Goal: Task Accomplishment & Management: Manage account settings

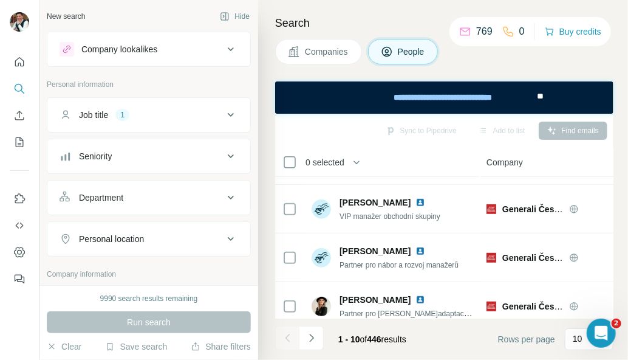
scroll to position [350, 0]
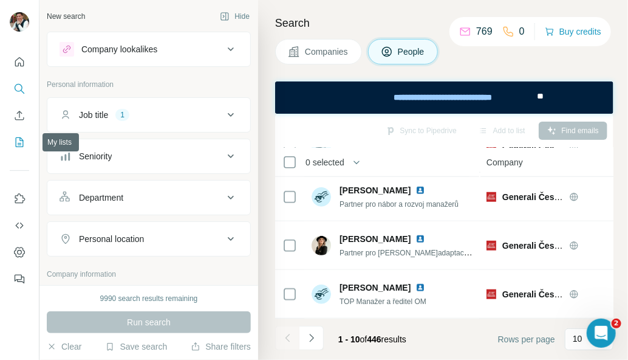
click at [28, 139] on button "My lists" at bounding box center [19, 142] width 19 height 22
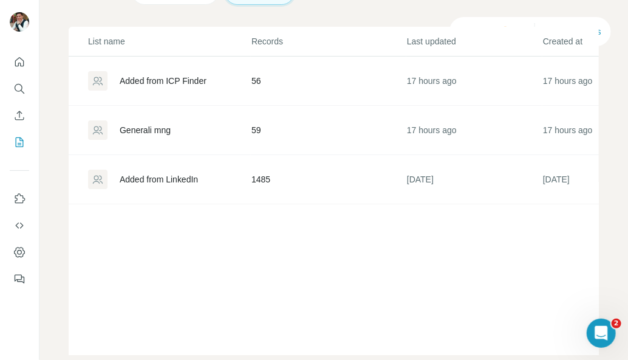
scroll to position [89, 0]
click at [158, 135] on div "Generali mng" at bounding box center [145, 129] width 51 height 12
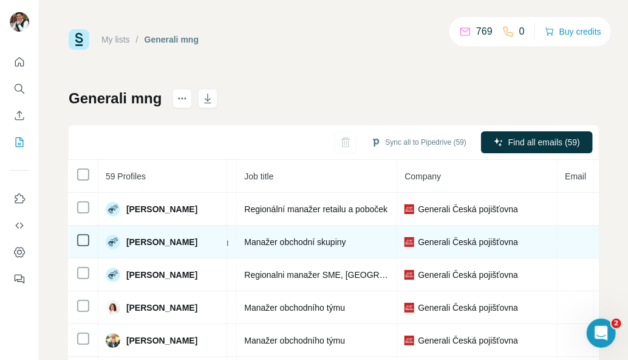
scroll to position [0, 393]
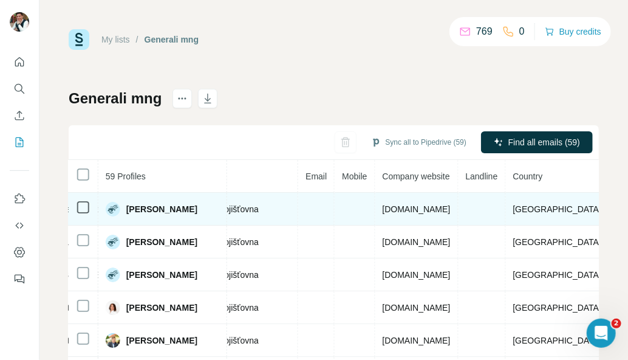
click at [310, 210] on td at bounding box center [316, 209] width 36 height 33
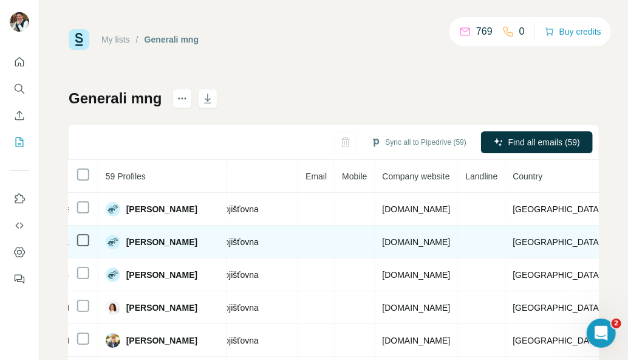
scroll to position [0, 0]
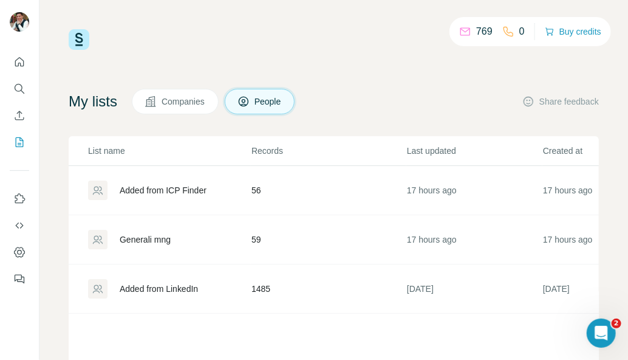
scroll to position [134, 0]
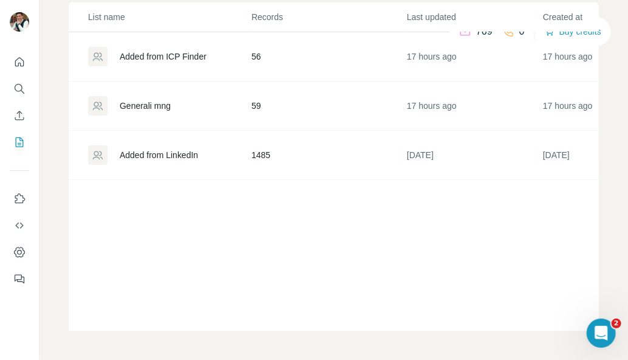
click at [144, 112] on div "Generali mng" at bounding box center [169, 105] width 162 height 19
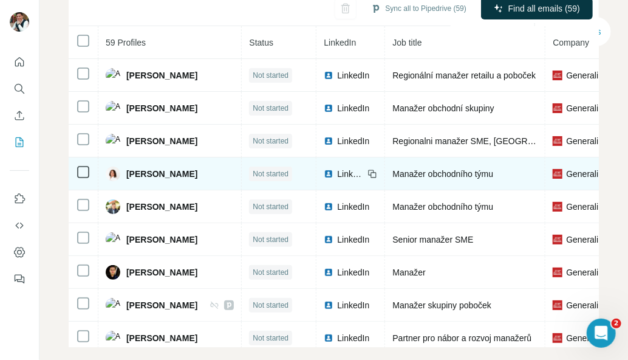
scroll to position [89, 0]
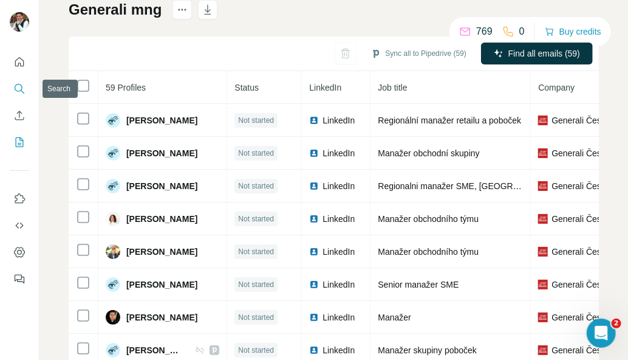
click at [23, 89] on icon "Search" at bounding box center [19, 89] width 12 height 12
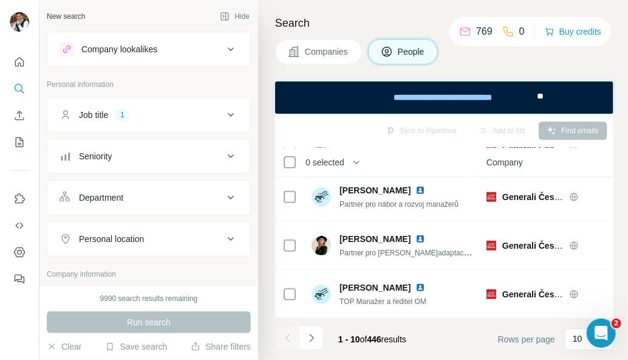
scroll to position [350, 0]
click at [318, 338] on button "Navigate to next page" at bounding box center [311, 338] width 24 height 24
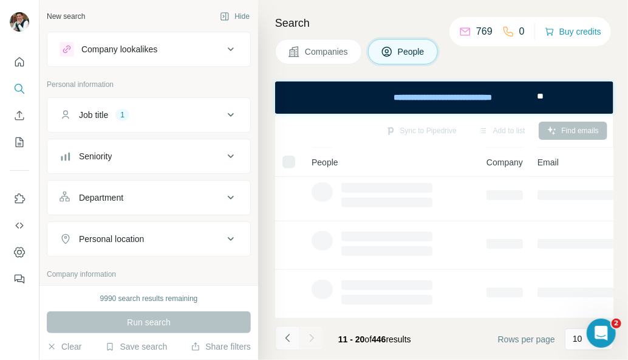
click at [284, 332] on icon "Navigate to previous page" at bounding box center [288, 338] width 12 height 12
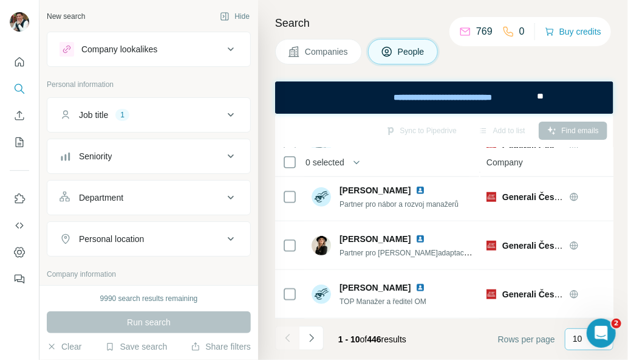
click at [574, 337] on p "10" at bounding box center [578, 338] width 10 height 12
click at [574, 337] on input at bounding box center [591, 338] width 36 height 13
click at [574, 337] on p "10" at bounding box center [578, 338] width 10 height 12
click at [584, 250] on p "60" at bounding box center [580, 246] width 10 height 12
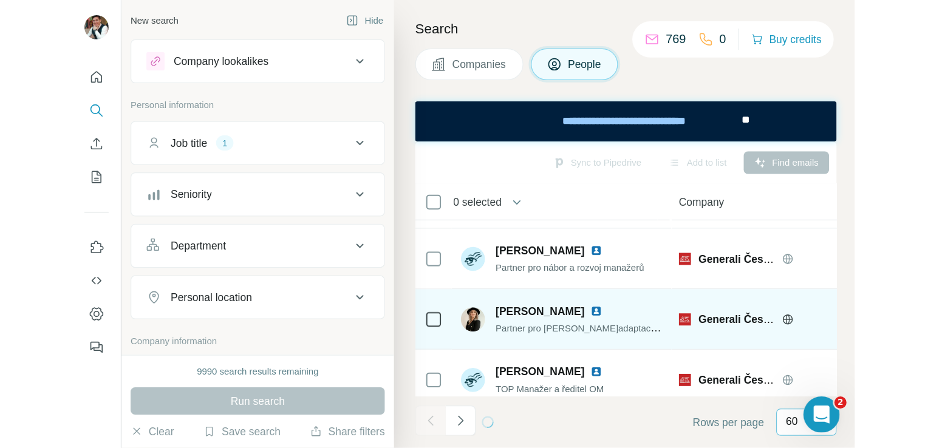
scroll to position [350, 0]
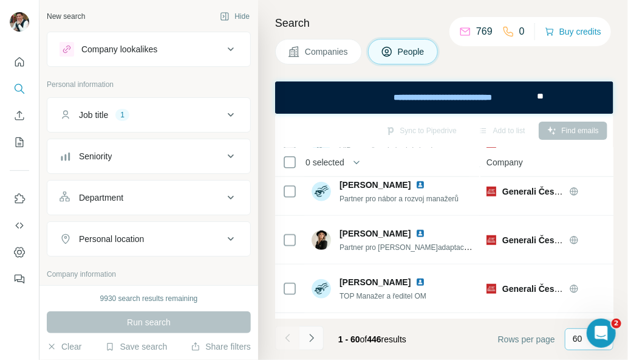
click at [309, 339] on icon "Navigate to next page" at bounding box center [311, 338] width 12 height 12
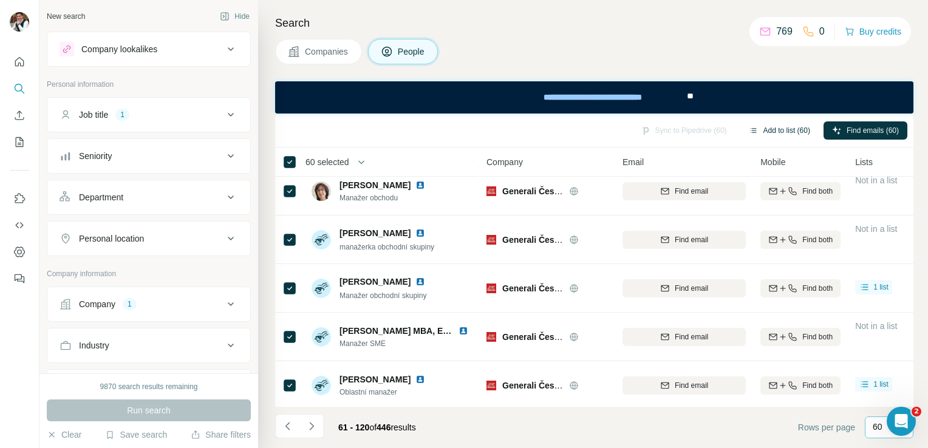
click at [627, 135] on button "Add to list (60)" at bounding box center [779, 130] width 78 height 18
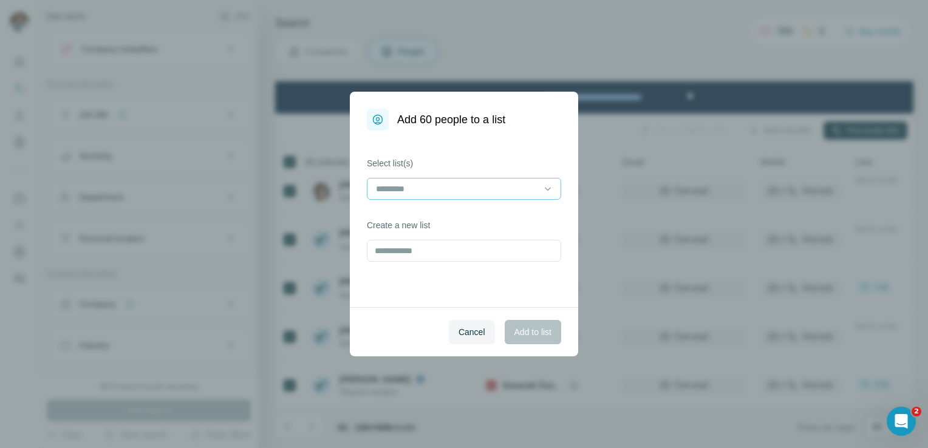
click at [389, 197] on div at bounding box center [457, 189] width 164 height 21
click at [401, 220] on p "Generali mng" at bounding box center [402, 216] width 51 height 12
click at [525, 324] on button "Add to list" at bounding box center [533, 332] width 56 height 24
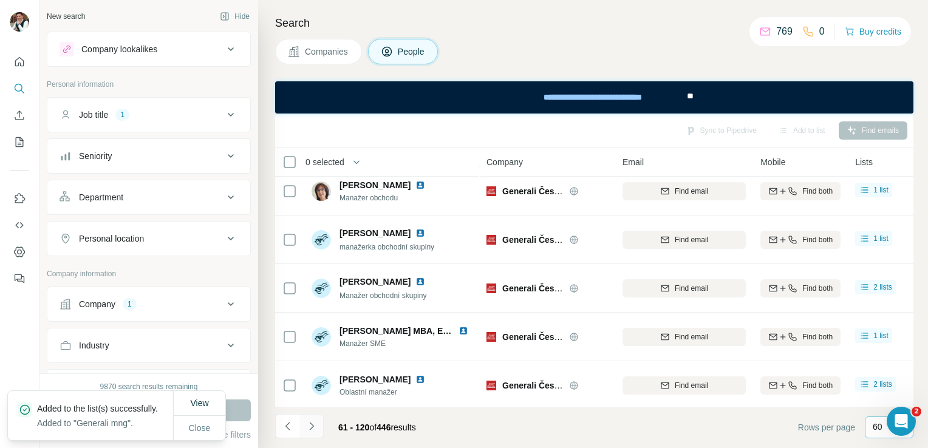
click at [316, 359] on icon "Navigate to next page" at bounding box center [311, 426] width 12 height 12
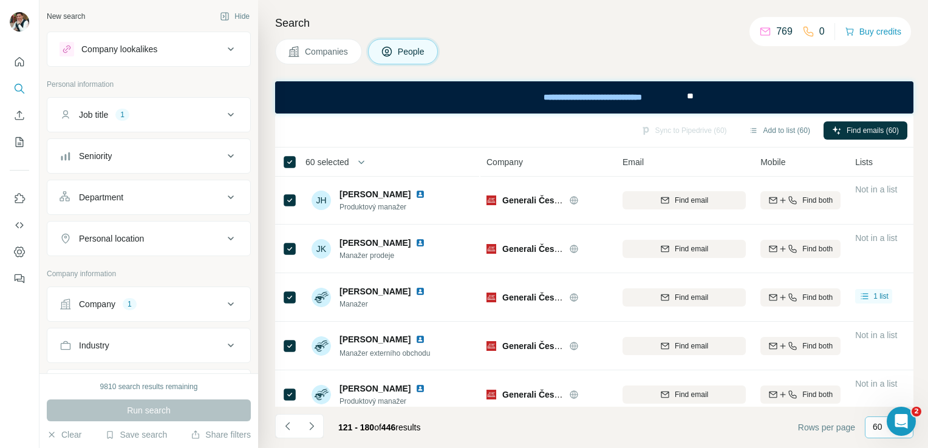
scroll to position [0, 0]
click at [627, 134] on button "Add to list (59)" at bounding box center [779, 130] width 78 height 18
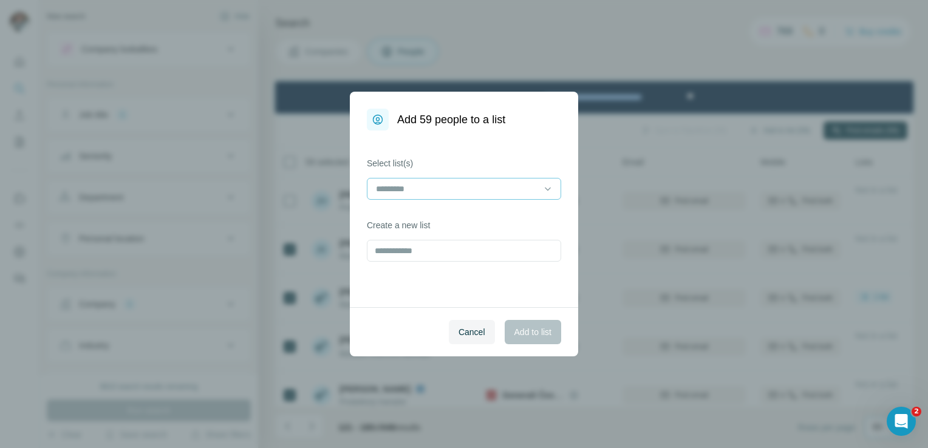
click at [419, 193] on input at bounding box center [457, 188] width 164 height 13
click at [415, 211] on p "Generali mng" at bounding box center [402, 216] width 51 height 12
click at [527, 332] on span "Add to list" at bounding box center [532, 332] width 37 height 12
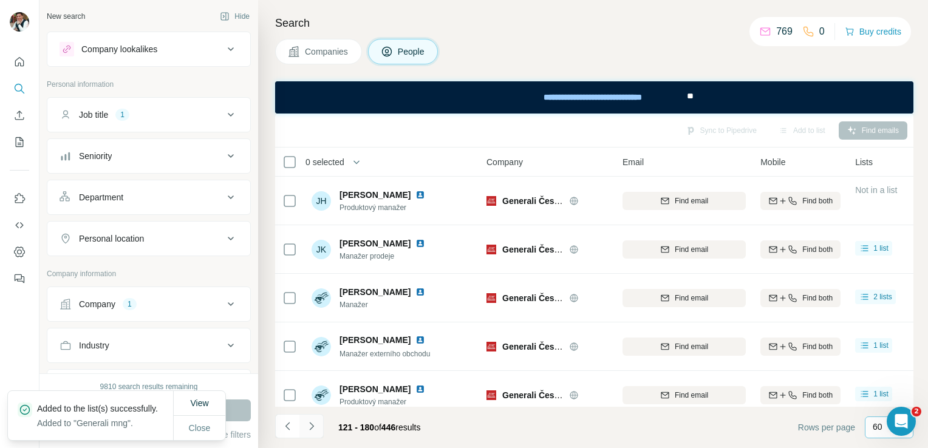
click at [312, 359] on icon "Navigate to next page" at bounding box center [311, 426] width 4 height 8
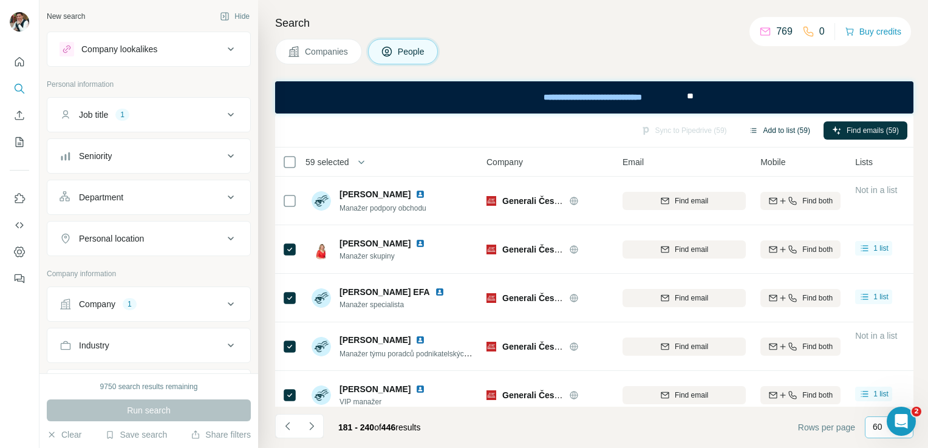
click at [627, 126] on button "Add to list (59)" at bounding box center [779, 130] width 78 height 18
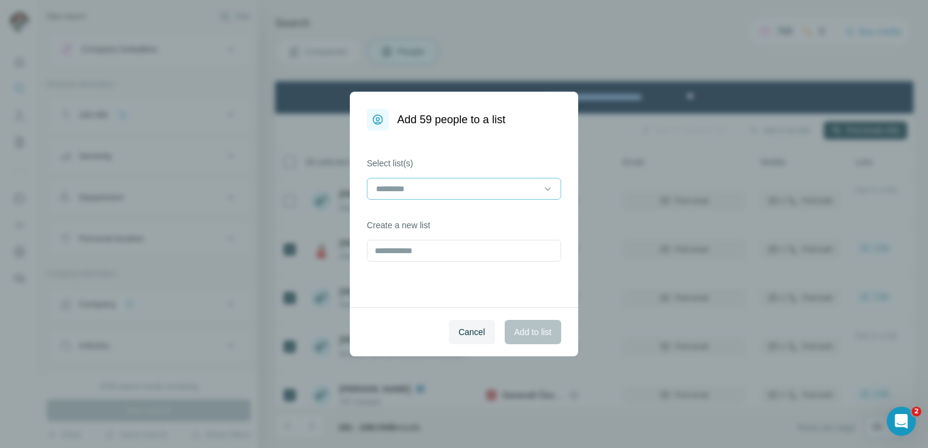
click at [414, 194] on input at bounding box center [457, 188] width 164 height 13
click at [411, 224] on div "Generali mng" at bounding box center [464, 216] width 188 height 22
click at [541, 340] on button "Add to list" at bounding box center [533, 332] width 56 height 24
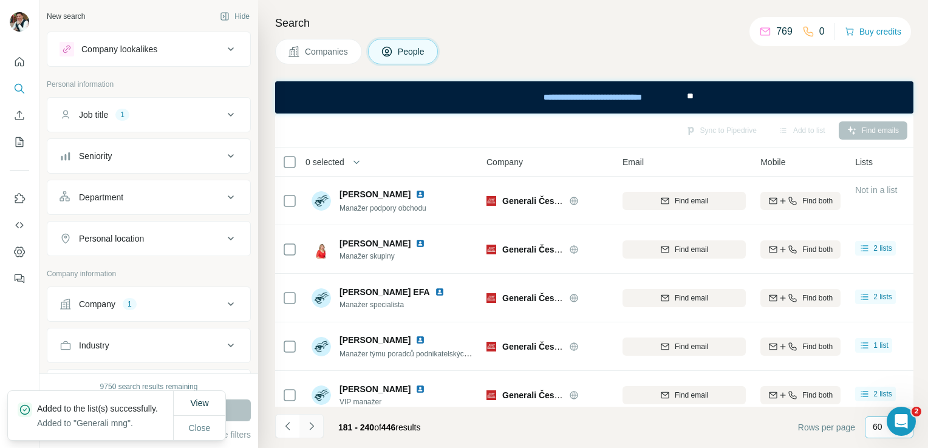
click at [313, 359] on icon "Navigate to next page" at bounding box center [311, 426] width 12 height 12
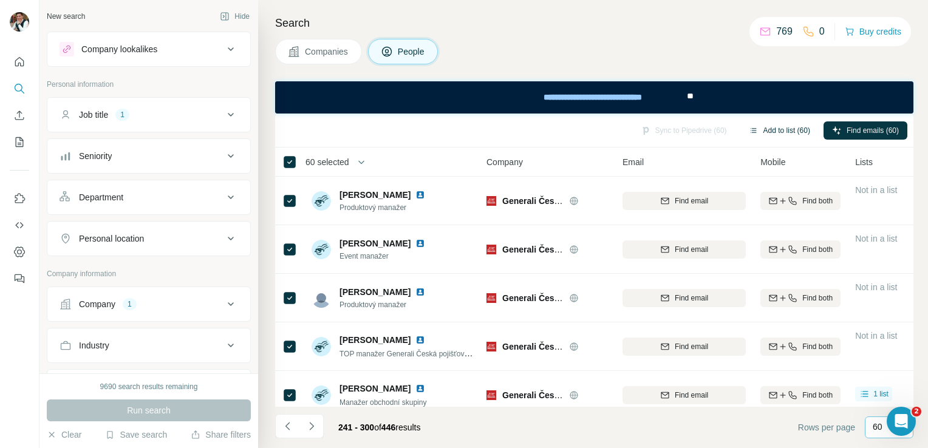
click at [627, 128] on button "Add to list (60)" at bounding box center [779, 130] width 78 height 18
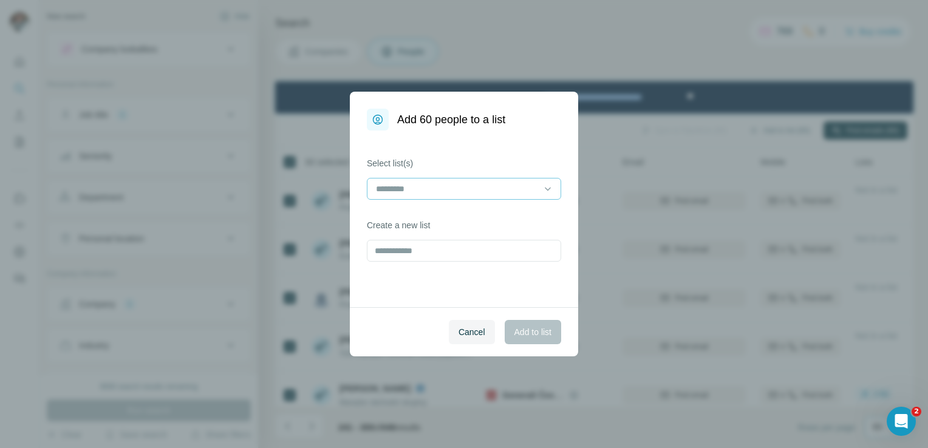
click at [384, 183] on input at bounding box center [457, 188] width 164 height 13
click at [394, 218] on p "Generali mng" at bounding box center [402, 216] width 51 height 12
click at [529, 340] on button "Add to list" at bounding box center [533, 332] width 56 height 24
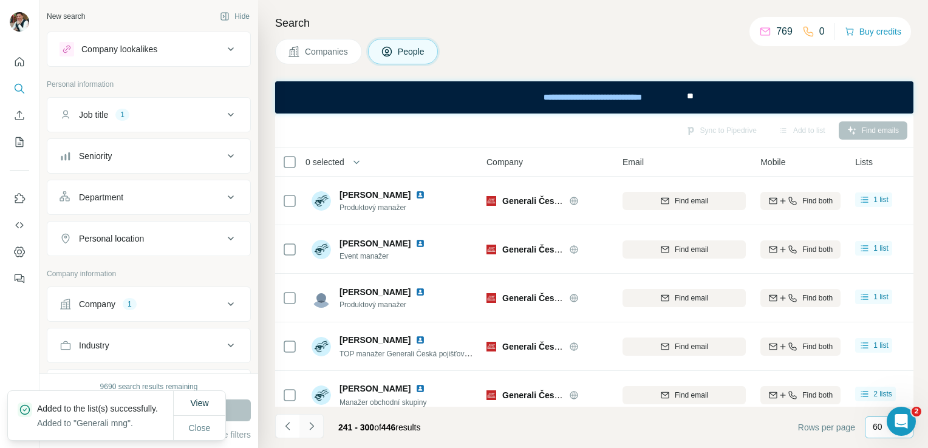
click at [313, 359] on button "Navigate to next page" at bounding box center [311, 426] width 24 height 24
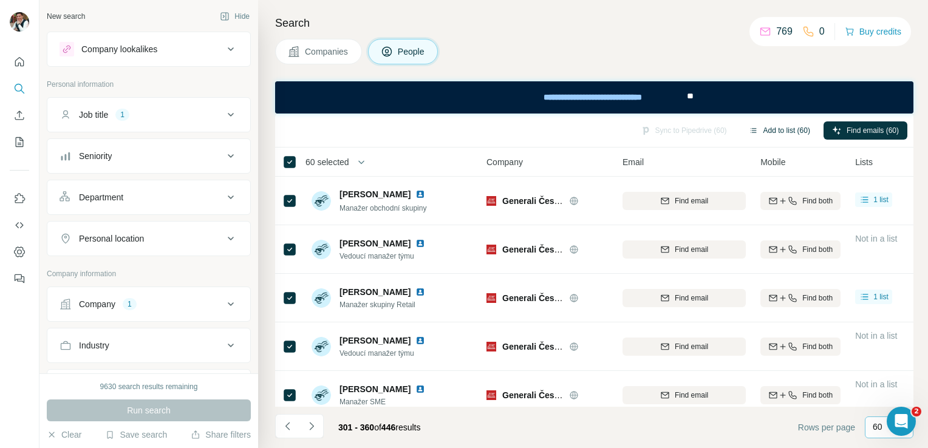
click at [627, 132] on button "Add to list (60)" at bounding box center [779, 130] width 78 height 18
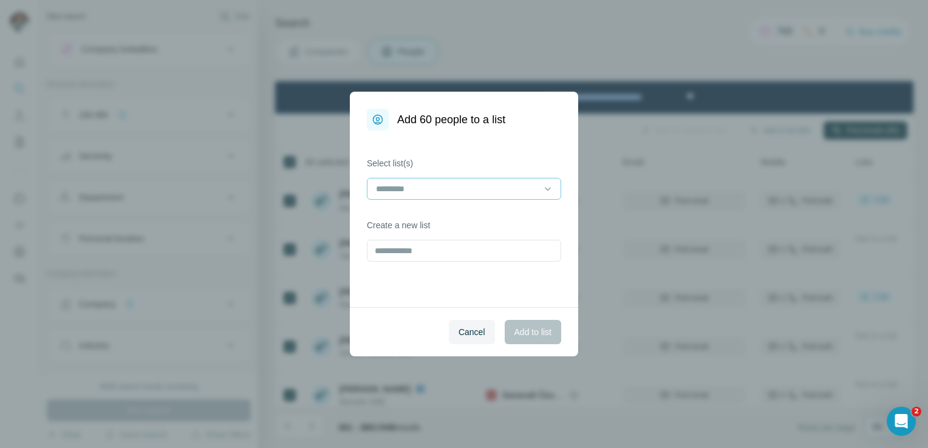
click at [456, 191] on input at bounding box center [457, 188] width 164 height 13
click at [398, 221] on p "Generali mng" at bounding box center [402, 216] width 51 height 12
click at [534, 341] on button "Add to list" at bounding box center [533, 332] width 56 height 24
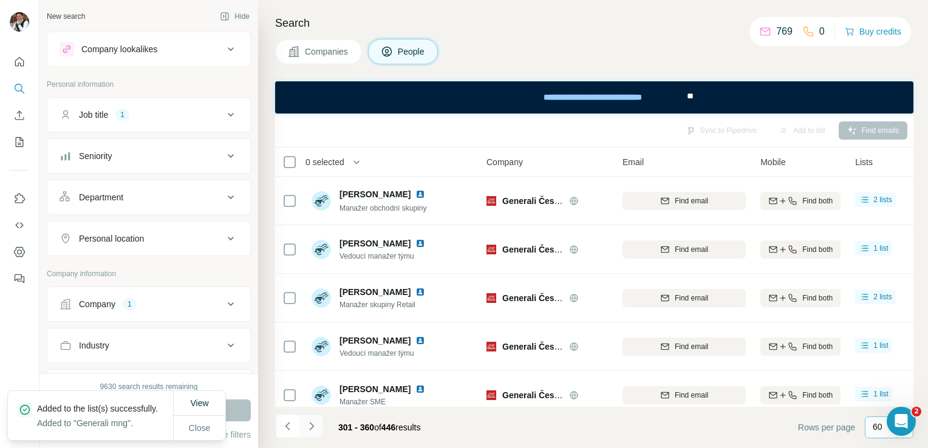
click at [318, 359] on button "Navigate to next page" at bounding box center [311, 426] width 24 height 24
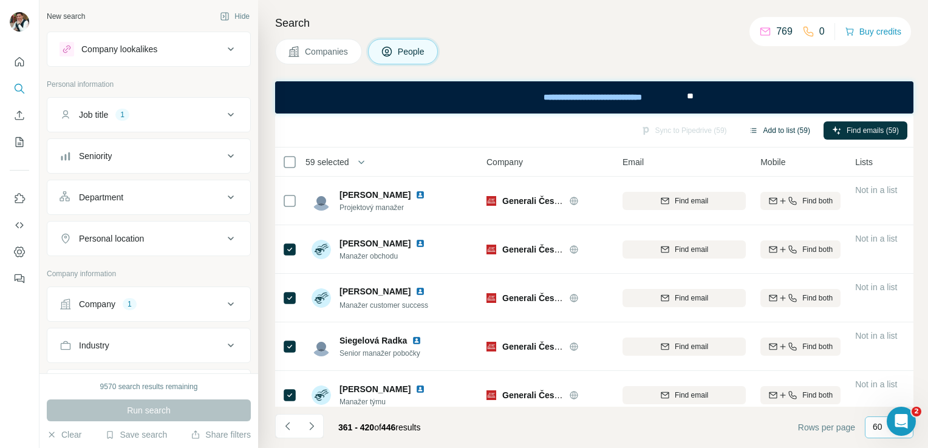
click at [627, 125] on button "Add to list (59)" at bounding box center [779, 130] width 78 height 18
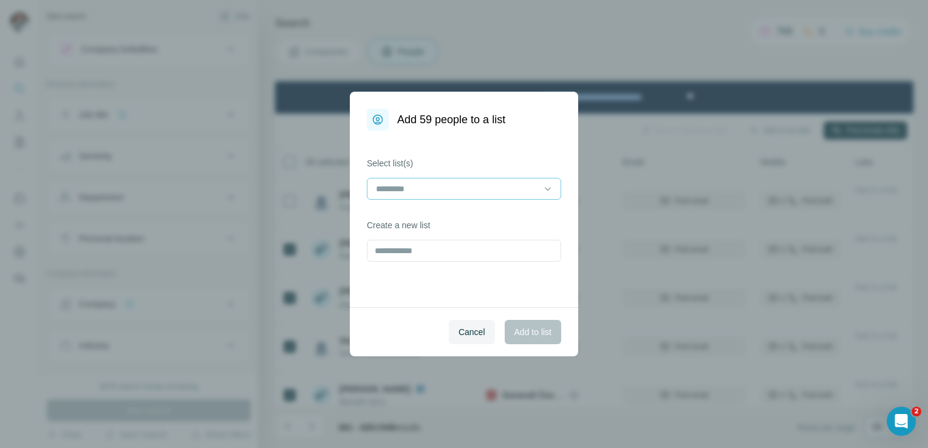
click at [492, 188] on input at bounding box center [457, 188] width 164 height 13
click at [438, 210] on div "Generali mng" at bounding box center [464, 216] width 188 height 22
click at [522, 333] on span "Add to list" at bounding box center [532, 332] width 37 height 12
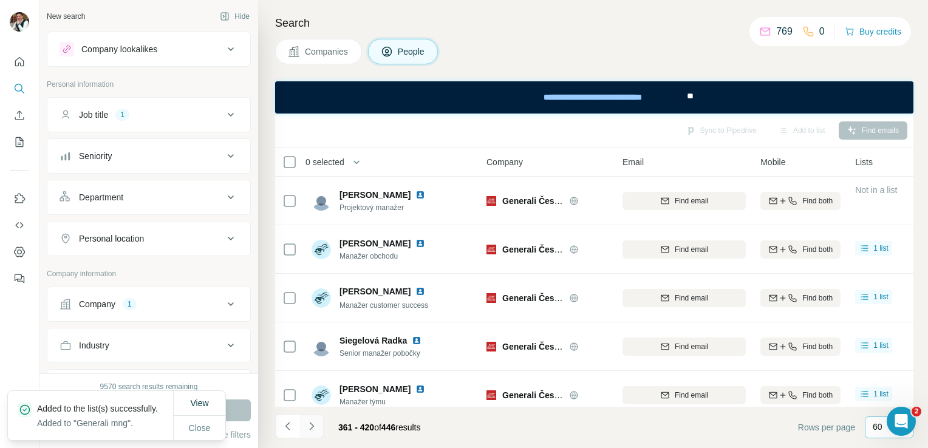
click at [308, 359] on icon "Navigate to next page" at bounding box center [311, 426] width 12 height 12
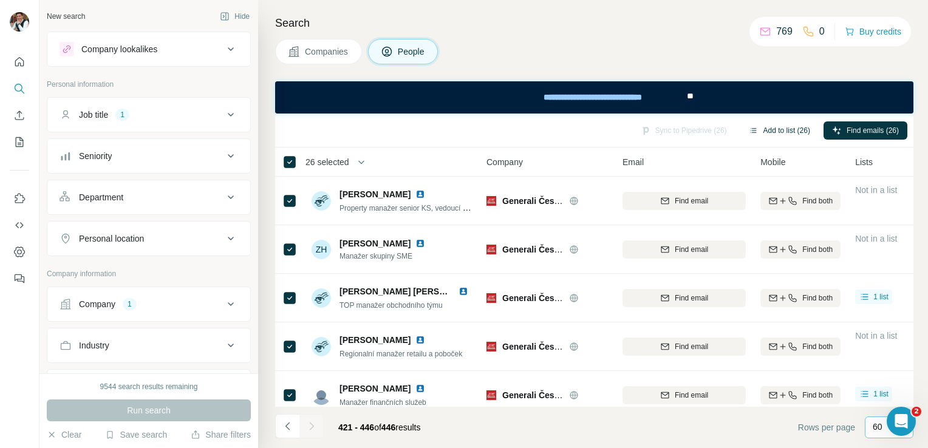
click at [627, 123] on button "Add to list (26)" at bounding box center [779, 130] width 78 height 18
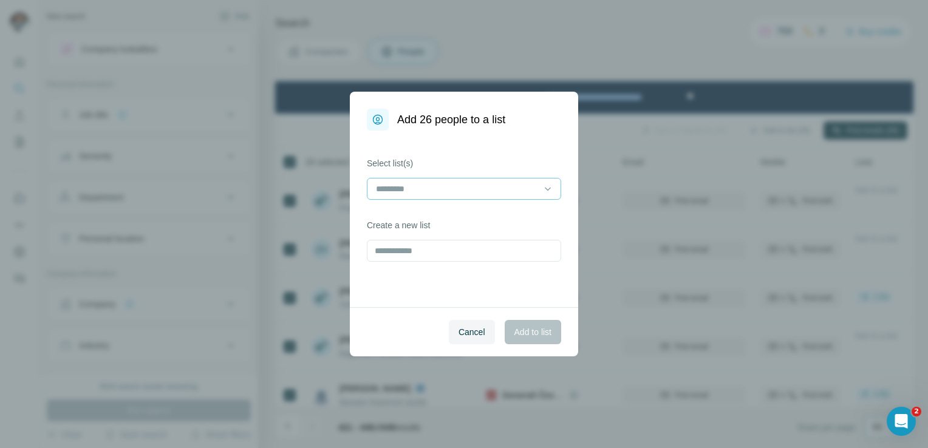
click at [406, 197] on div at bounding box center [457, 189] width 164 height 21
click at [396, 219] on p "Generali mng" at bounding box center [402, 216] width 51 height 12
click at [525, 324] on button "Add to list" at bounding box center [533, 332] width 56 height 24
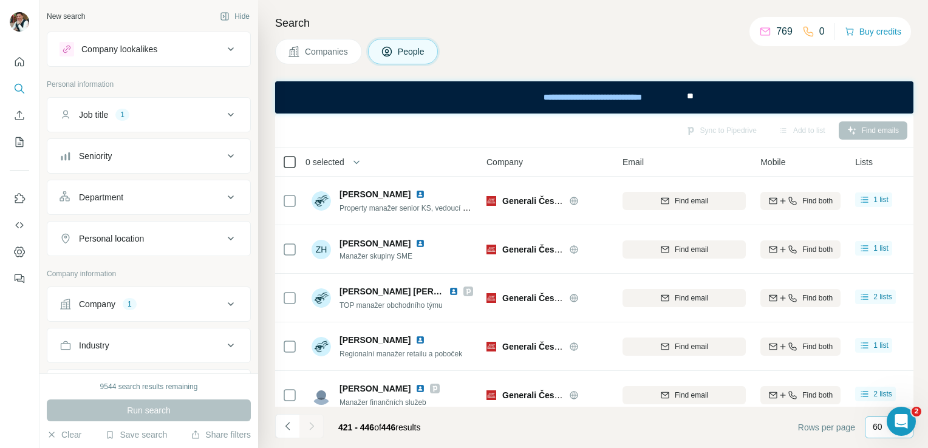
click at [296, 158] on icon at bounding box center [289, 162] width 15 height 15
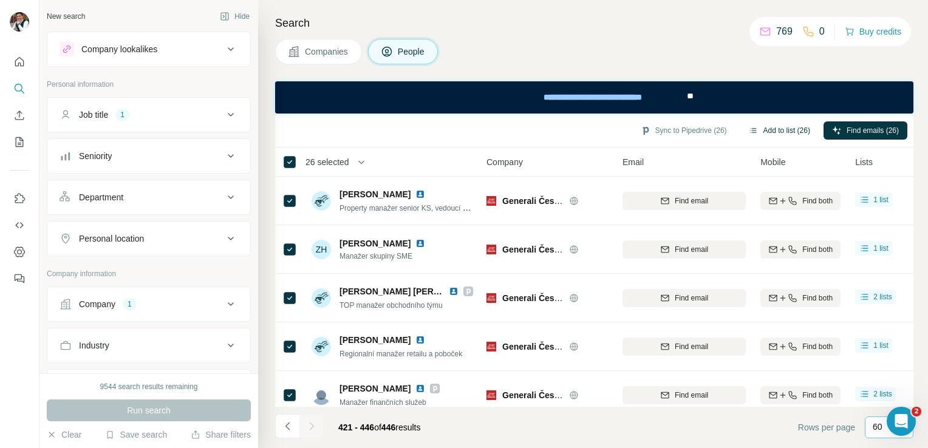
click at [627, 133] on button "Add to list (26)" at bounding box center [779, 130] width 78 height 18
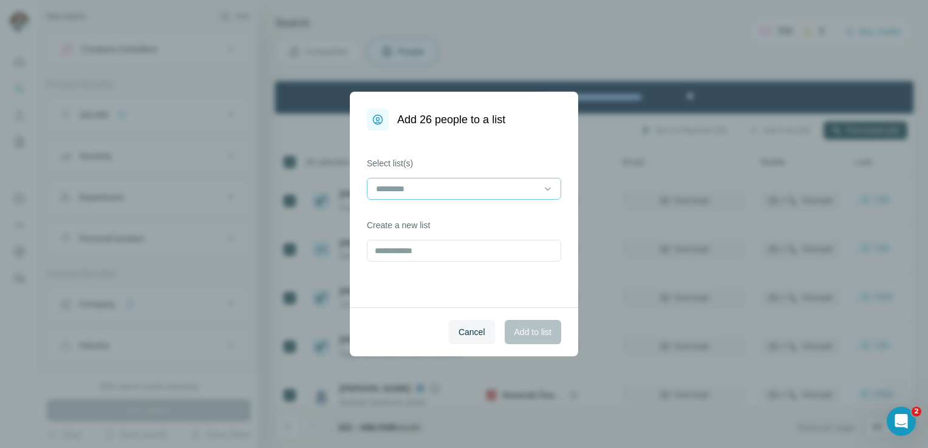
click at [394, 183] on input at bounding box center [457, 188] width 164 height 13
click at [398, 215] on p "Generali mng" at bounding box center [402, 216] width 51 height 12
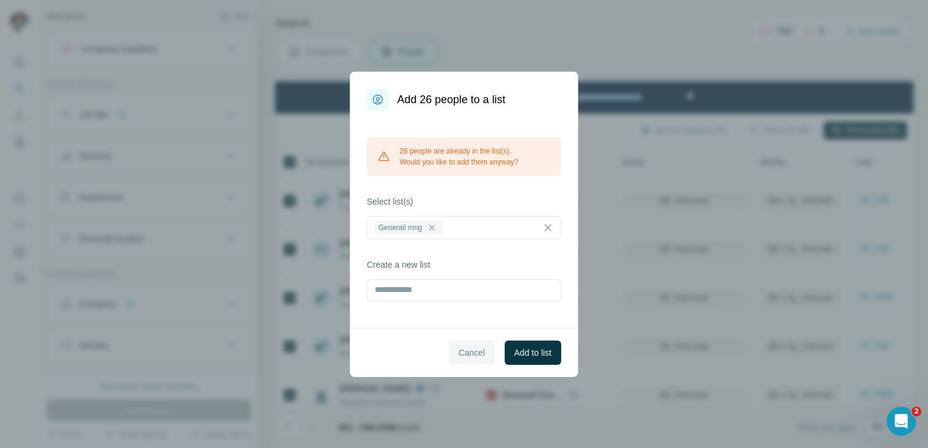
click at [469, 356] on span "Cancel" at bounding box center [471, 353] width 27 height 12
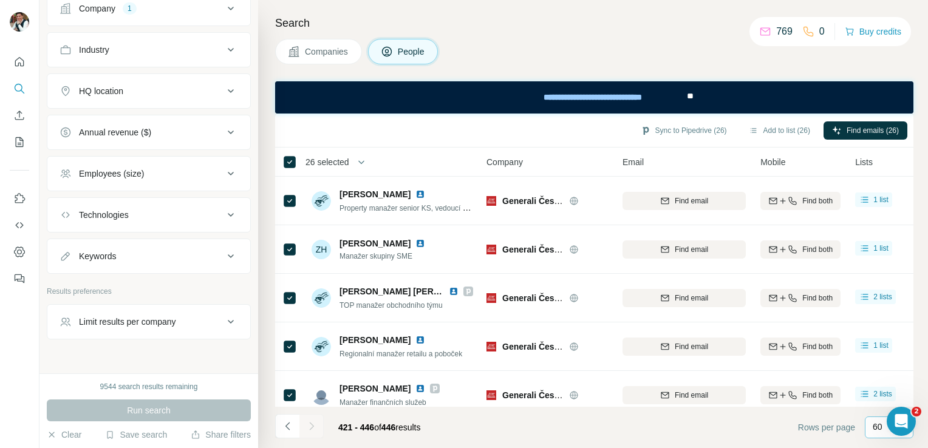
scroll to position [313, 0]
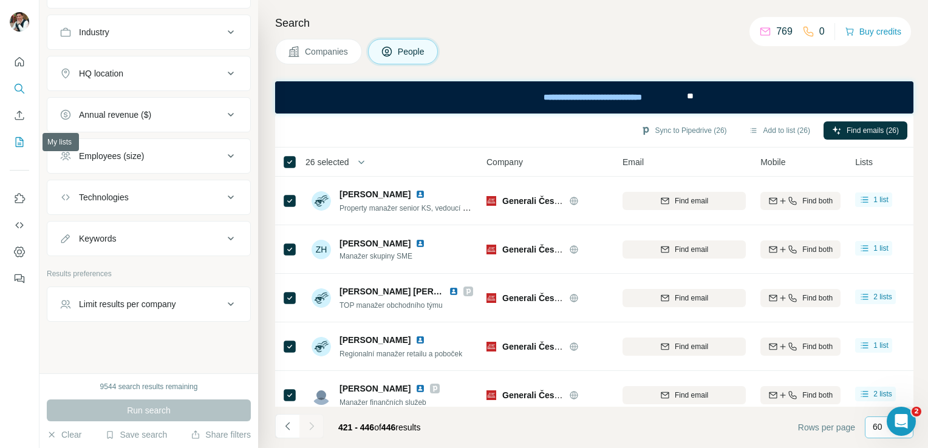
click at [21, 140] on icon "My lists" at bounding box center [21, 141] width 6 height 8
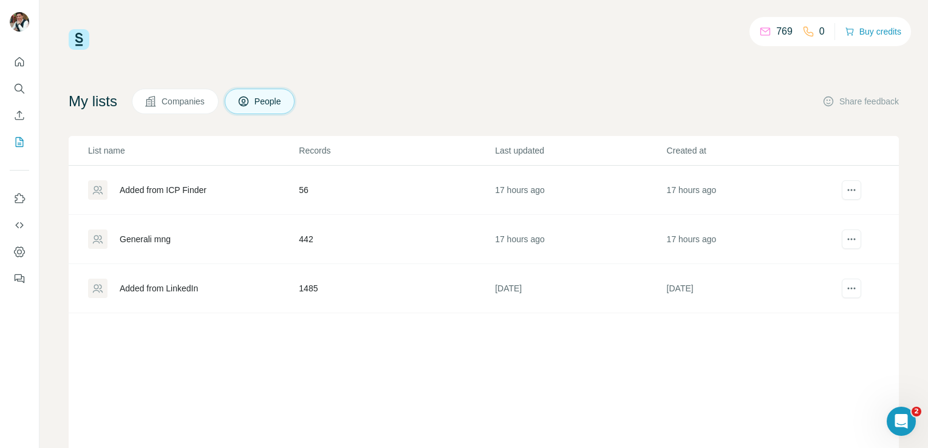
click at [158, 239] on div "Generali mng" at bounding box center [145, 239] width 51 height 12
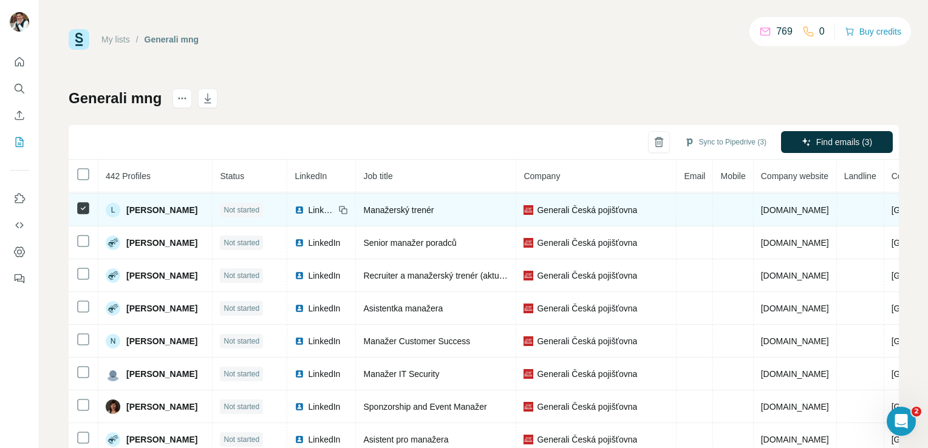
scroll to position [164, 0]
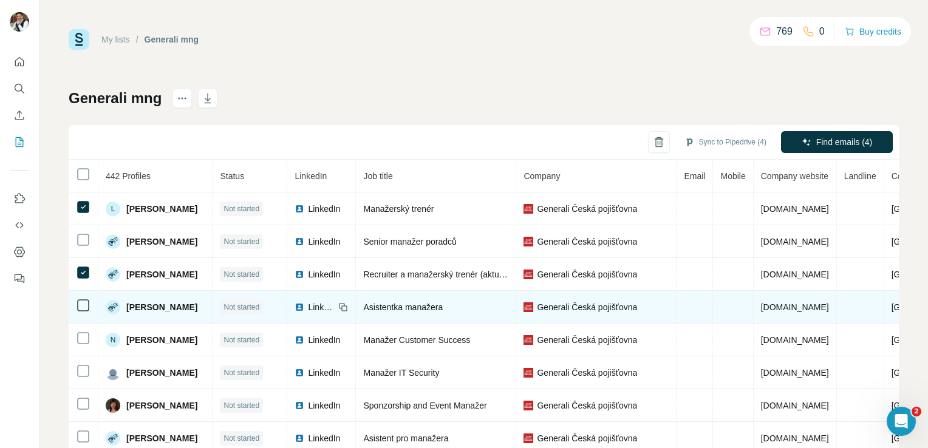
click at [84, 310] on icon at bounding box center [83, 305] width 15 height 15
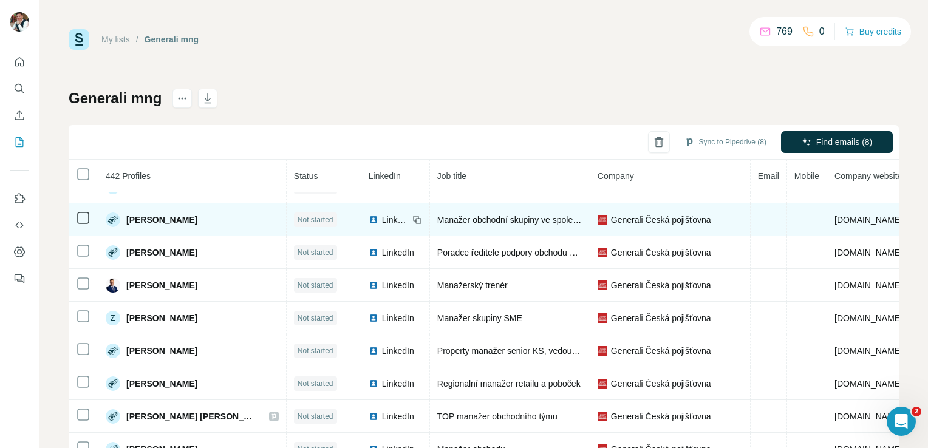
scroll to position [612, 0]
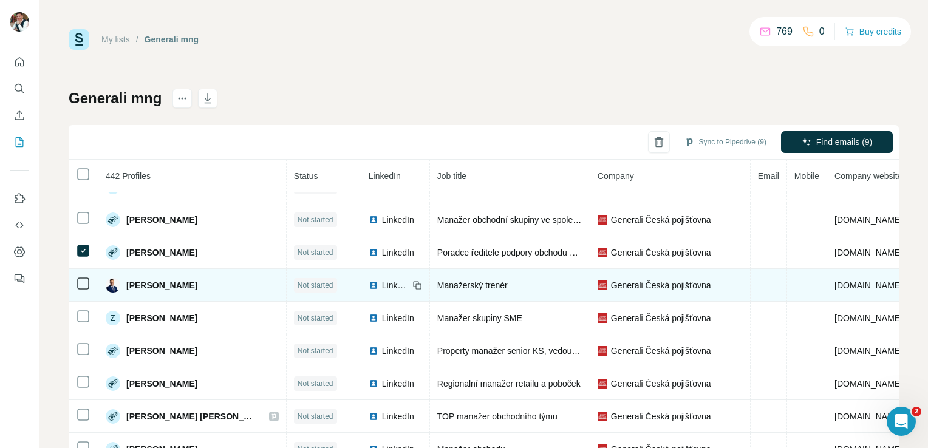
click at [75, 276] on td at bounding box center [84, 285] width 30 height 33
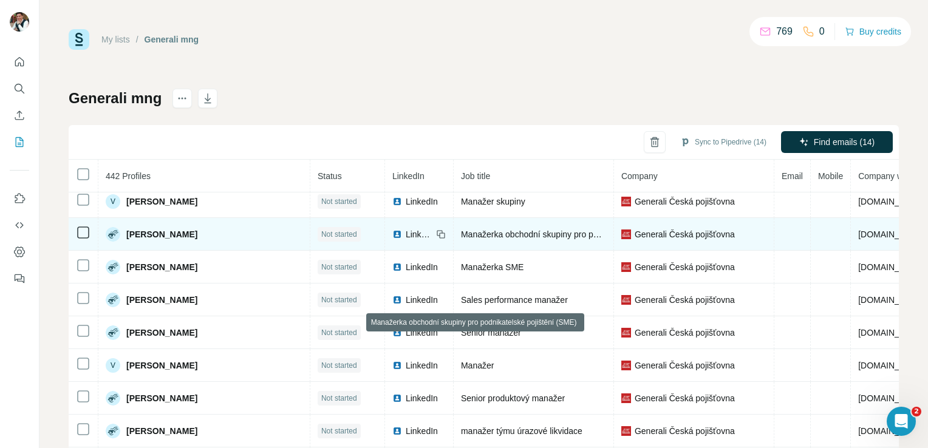
scroll to position [1780, 0]
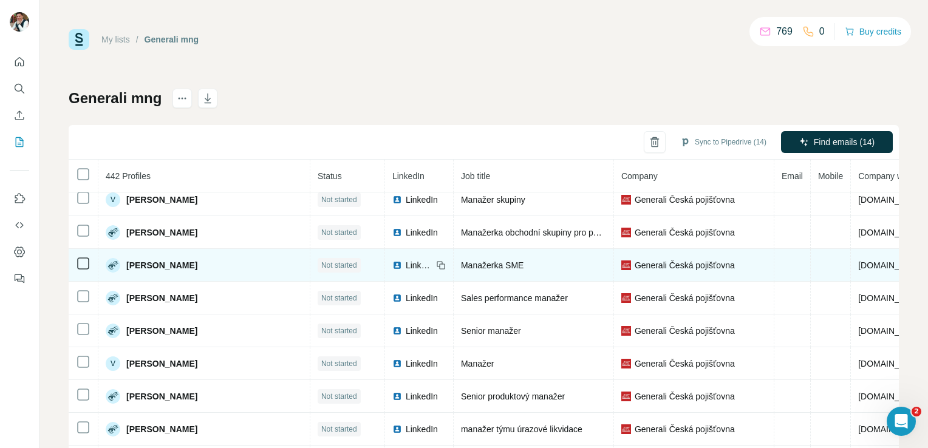
click at [321, 260] on span "Not started" at bounding box center [339, 265] width 36 height 11
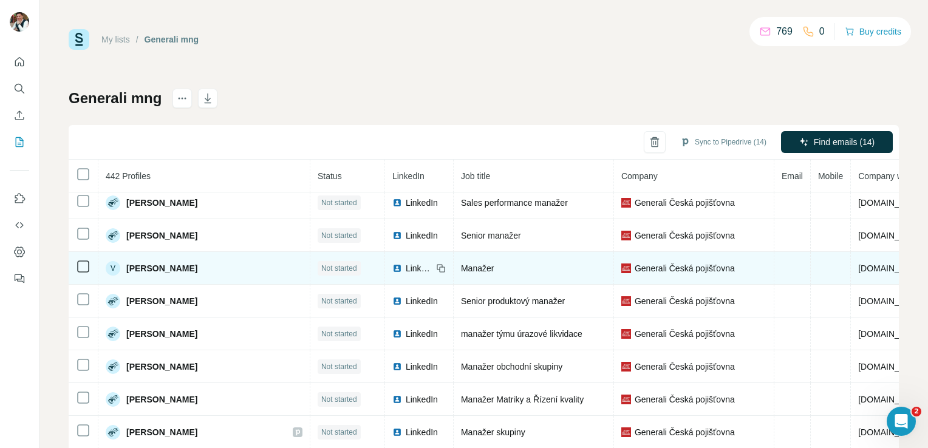
scroll to position [1885, 0]
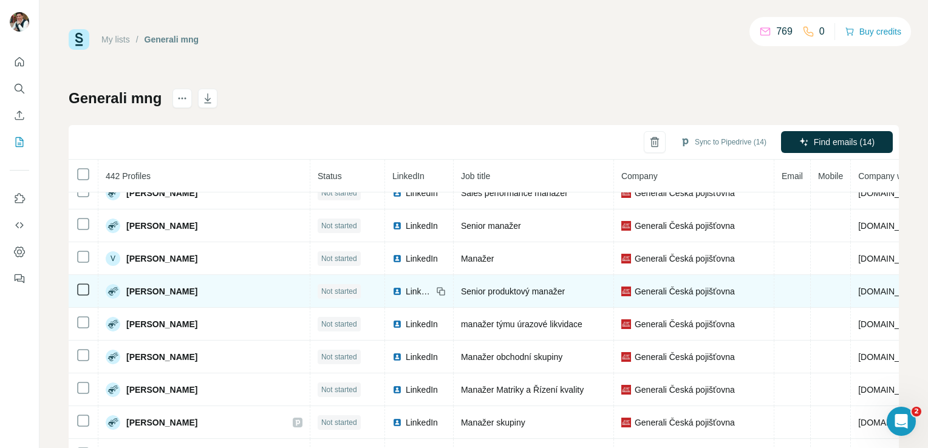
click at [81, 281] on td at bounding box center [84, 291] width 30 height 33
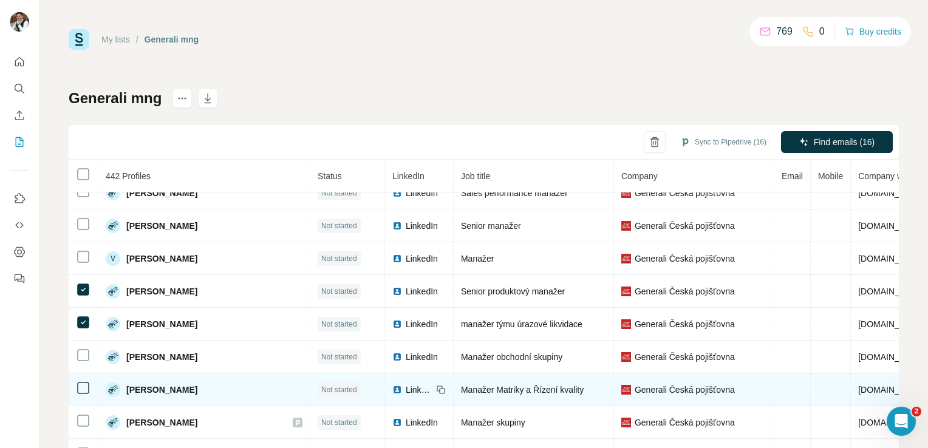
click at [88, 359] on icon at bounding box center [83, 388] width 15 height 15
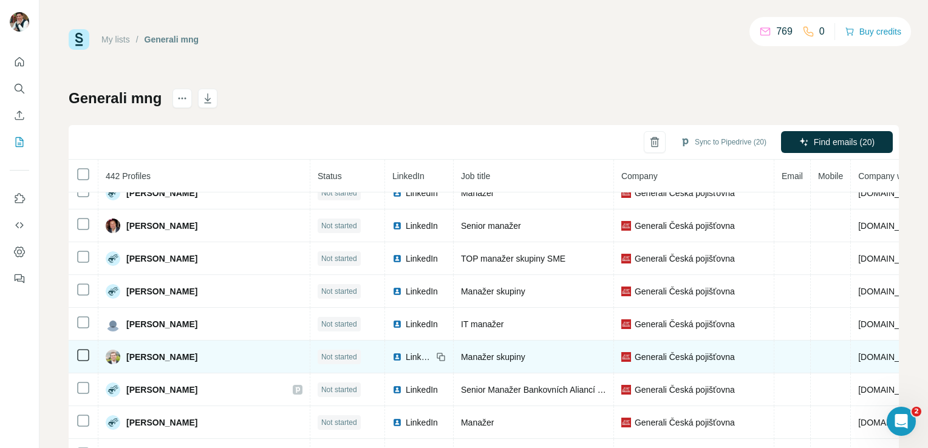
scroll to position [3328, 0]
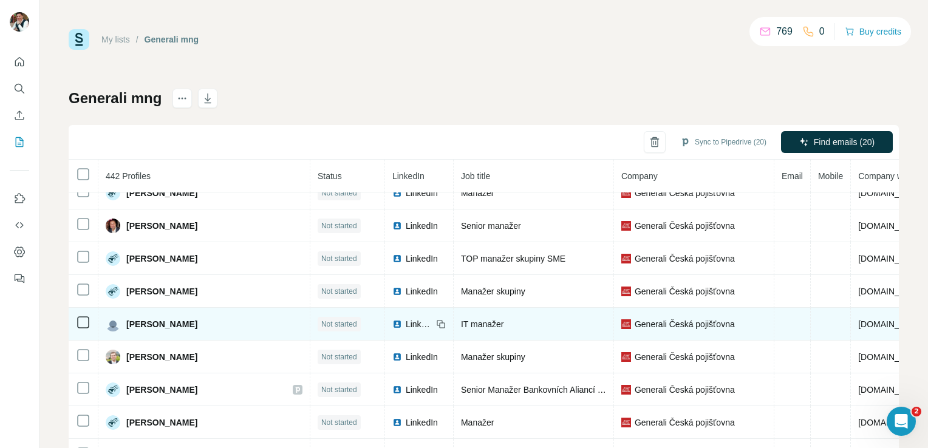
click at [81, 308] on td at bounding box center [84, 324] width 30 height 33
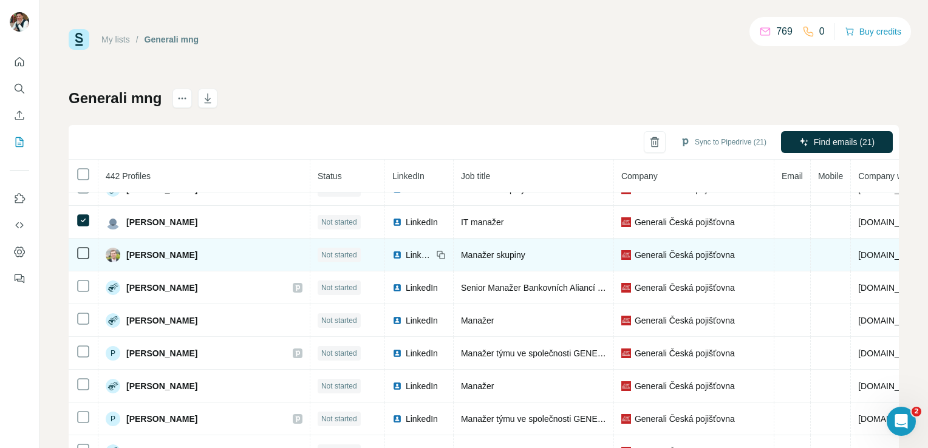
scroll to position [3434, 0]
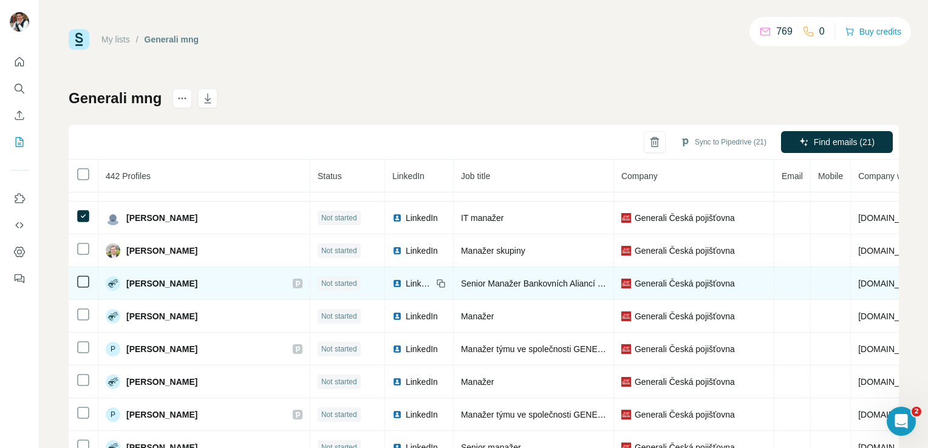
click at [75, 267] on td at bounding box center [84, 283] width 30 height 33
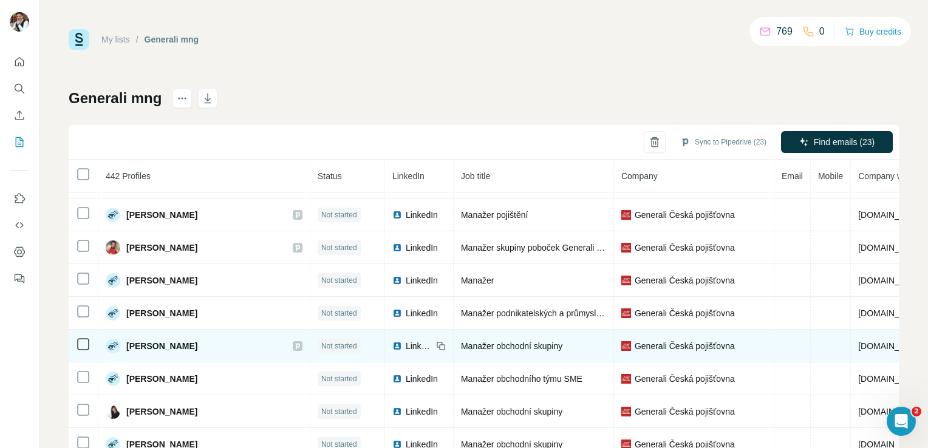
scroll to position [3950, 0]
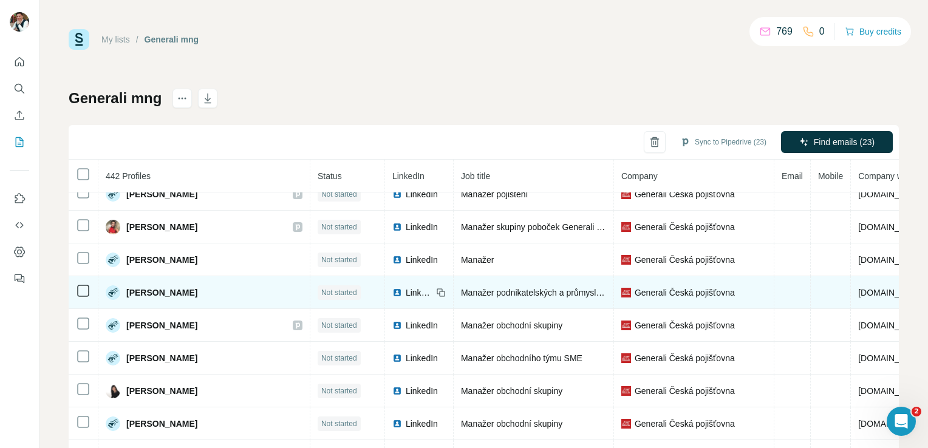
click at [90, 276] on td at bounding box center [84, 292] width 30 height 33
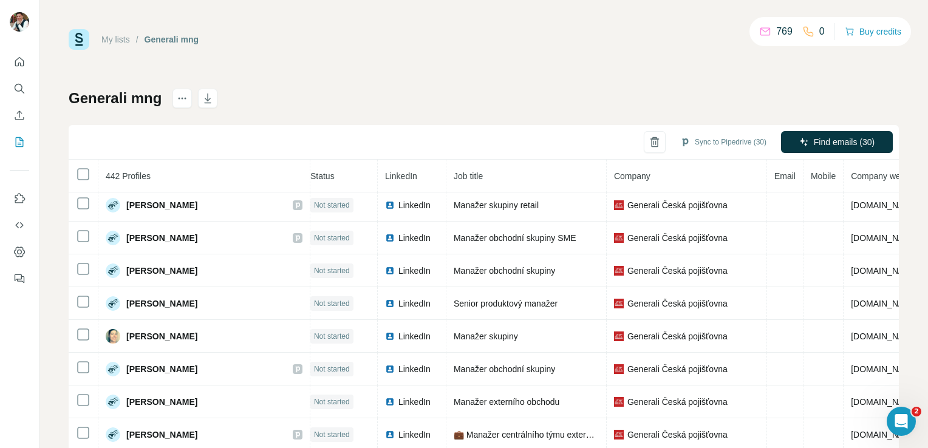
scroll to position [7364, 7]
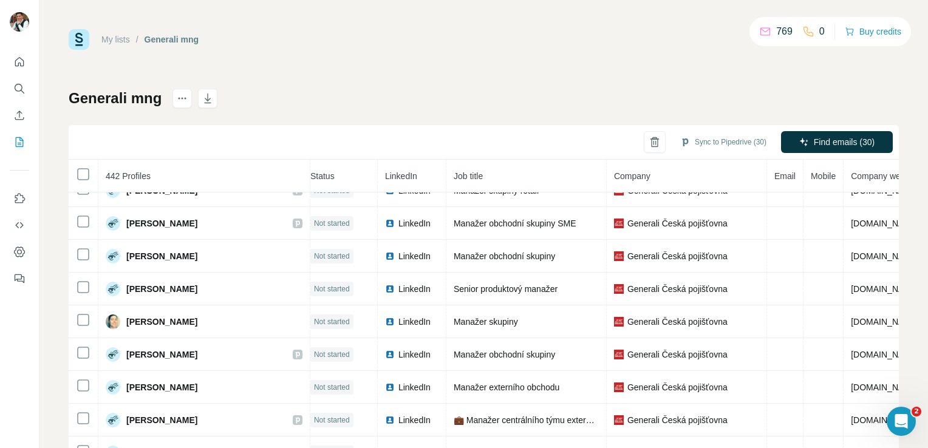
click at [457, 359] on td "💼 Manažer centrálního týmu externí distribuce" at bounding box center [526, 420] width 160 height 33
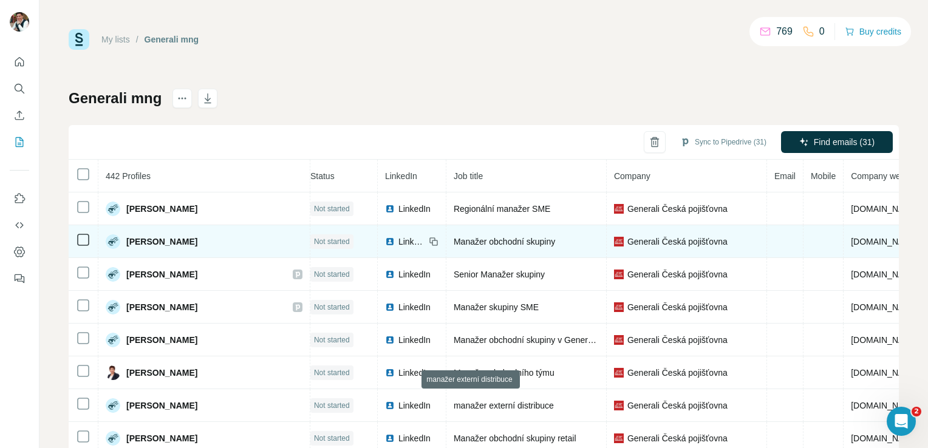
scroll to position [7743, 7]
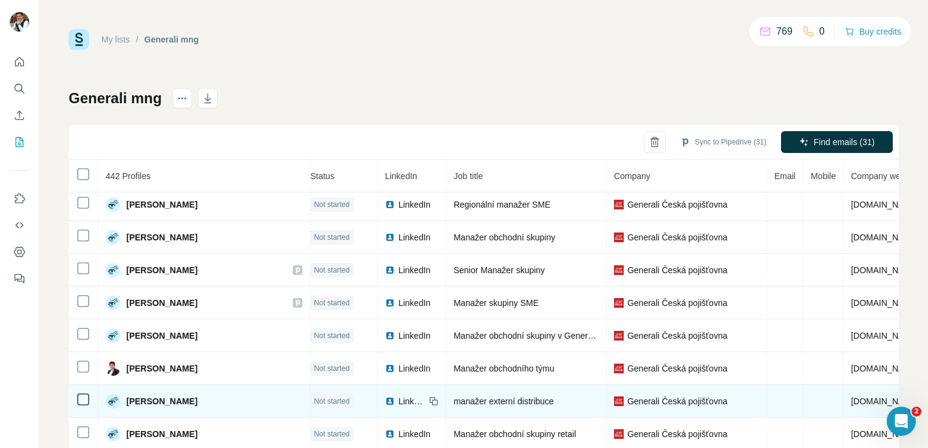
click at [76, 359] on icon at bounding box center [83, 399] width 15 height 15
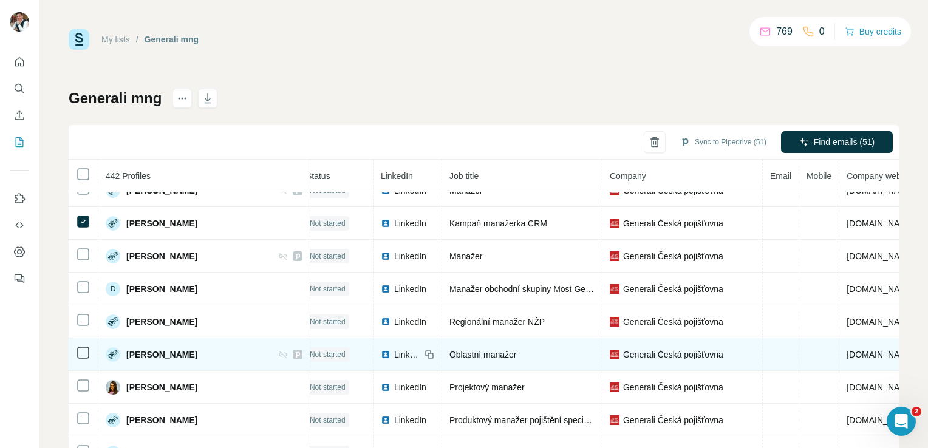
scroll to position [13802, 12]
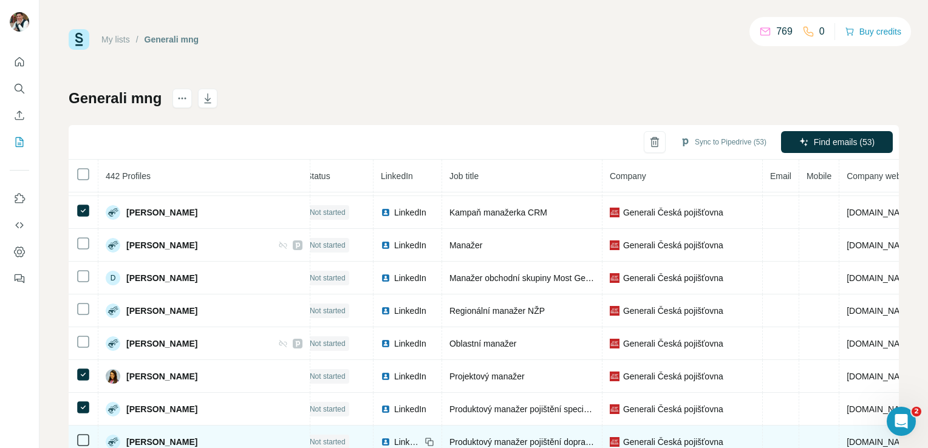
click at [82, 359] on td at bounding box center [84, 442] width 30 height 33
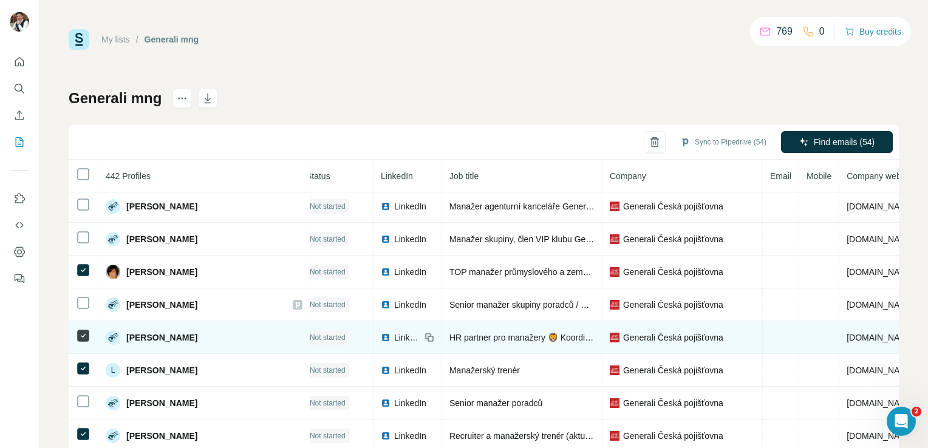
scroll to position [0, 12]
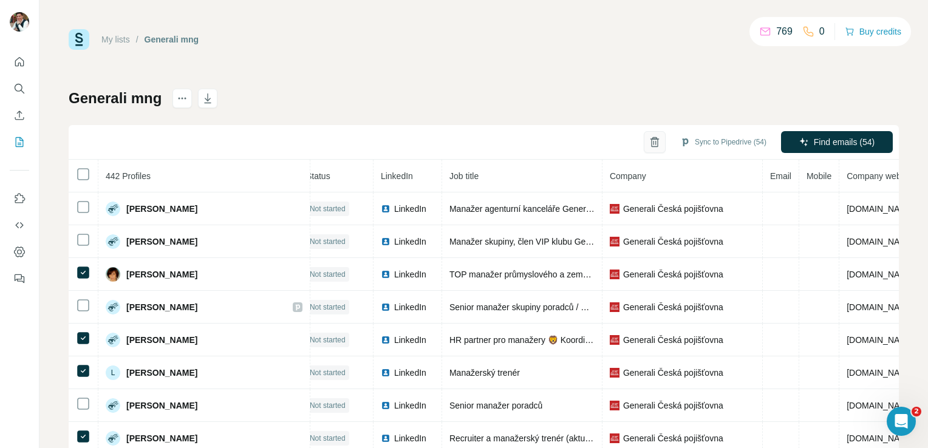
click at [627, 145] on button "button" at bounding box center [655, 142] width 22 height 22
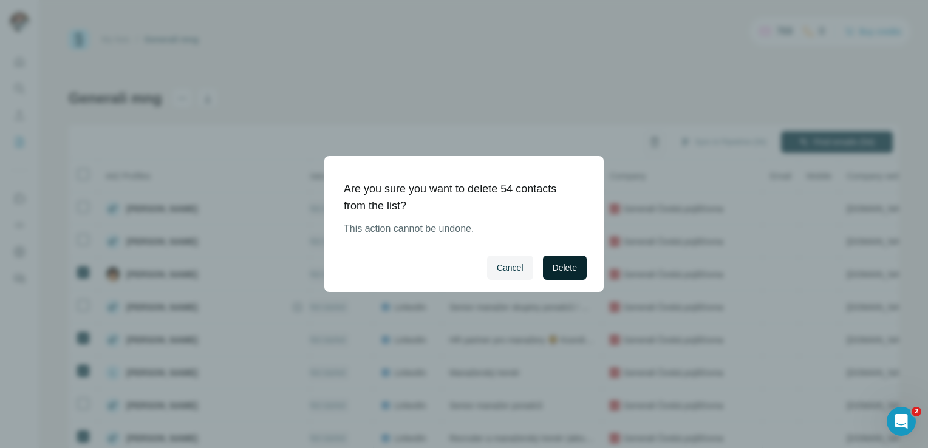
click at [564, 268] on span "Delete" at bounding box center [565, 268] width 24 height 12
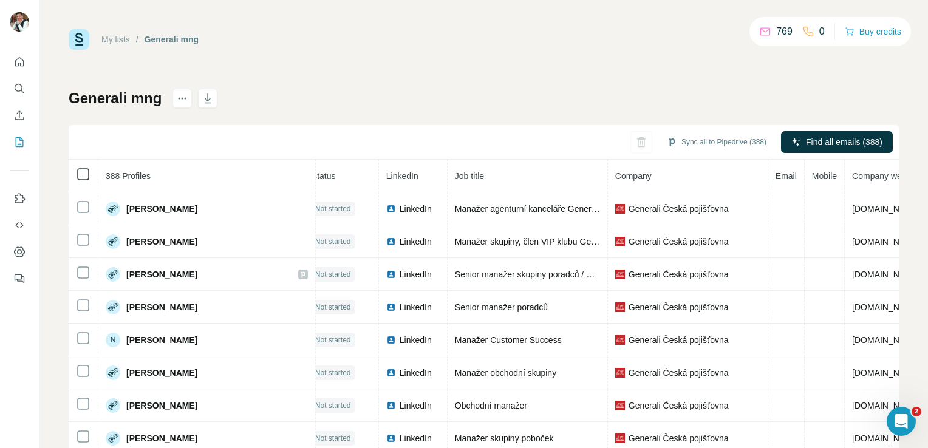
click at [76, 179] on icon at bounding box center [83, 174] width 15 height 15
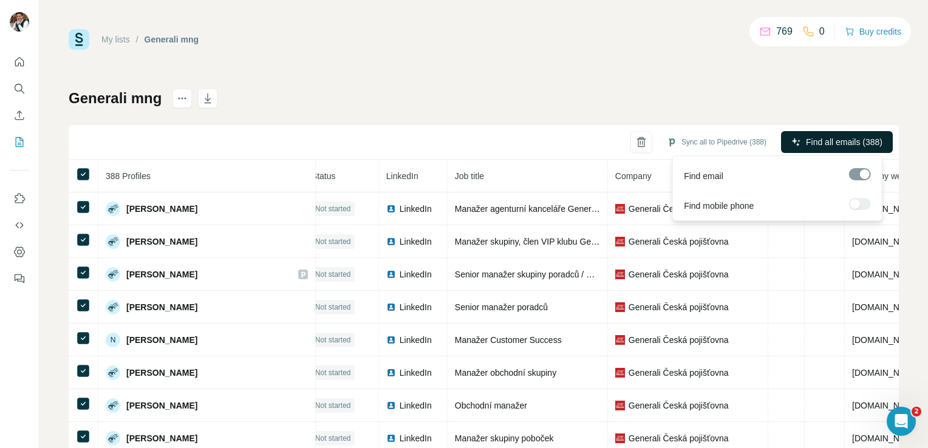
click at [627, 140] on span "Find all emails (388)" at bounding box center [844, 142] width 77 height 12
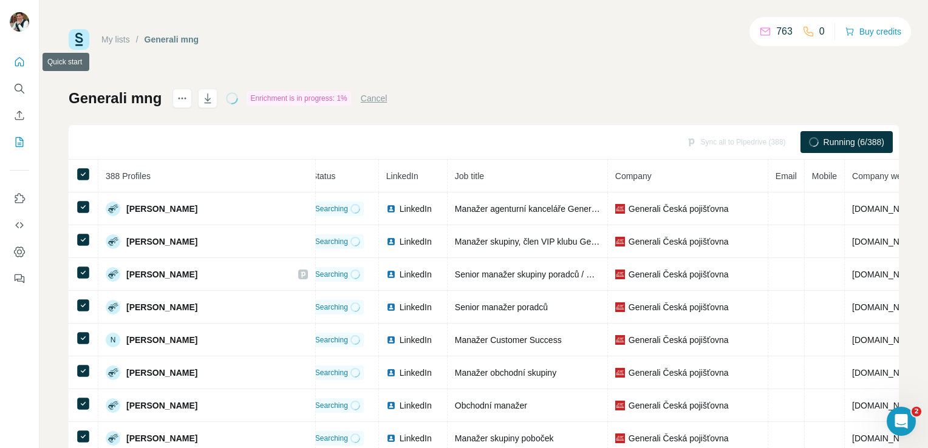
click at [26, 71] on button "Quick start" at bounding box center [19, 62] width 19 height 22
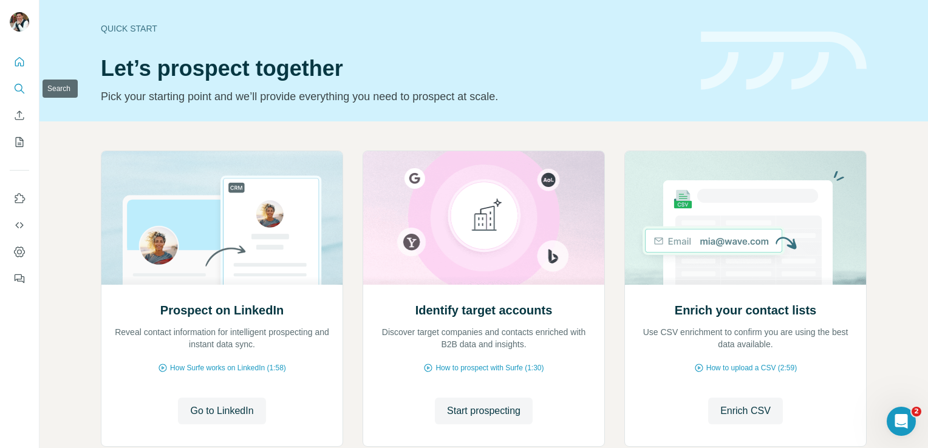
click at [19, 93] on icon "Search" at bounding box center [19, 89] width 12 height 12
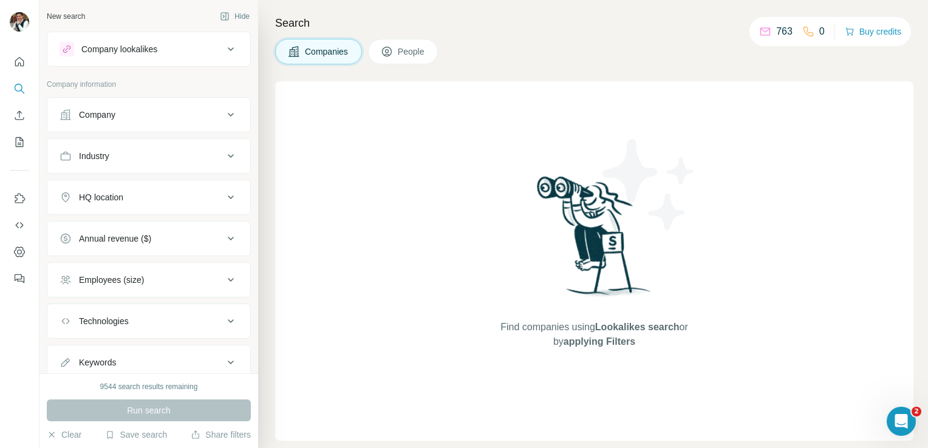
click at [149, 120] on div "Company" at bounding box center [142, 115] width 164 height 12
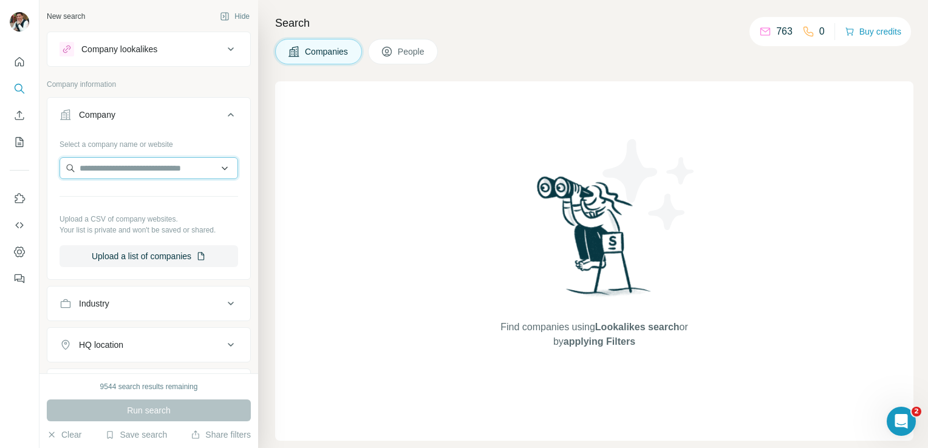
click at [143, 171] on input "text" at bounding box center [149, 168] width 179 height 22
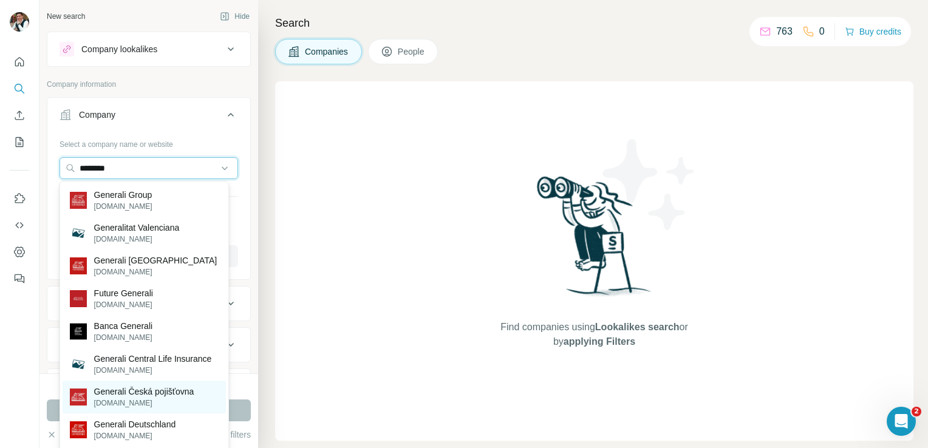
type input "********"
click at [138, 359] on p "Generali Česká pojišťovna" at bounding box center [144, 392] width 100 height 12
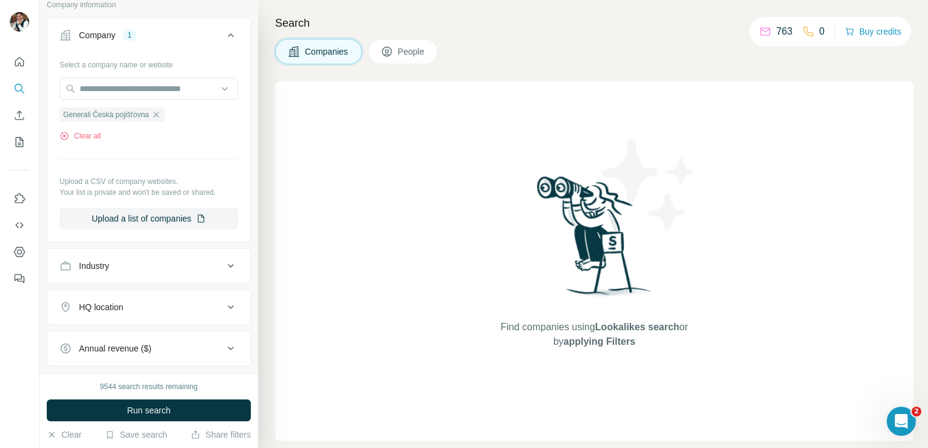
scroll to position [78, 0]
click at [163, 359] on span "Run search" at bounding box center [149, 410] width 44 height 12
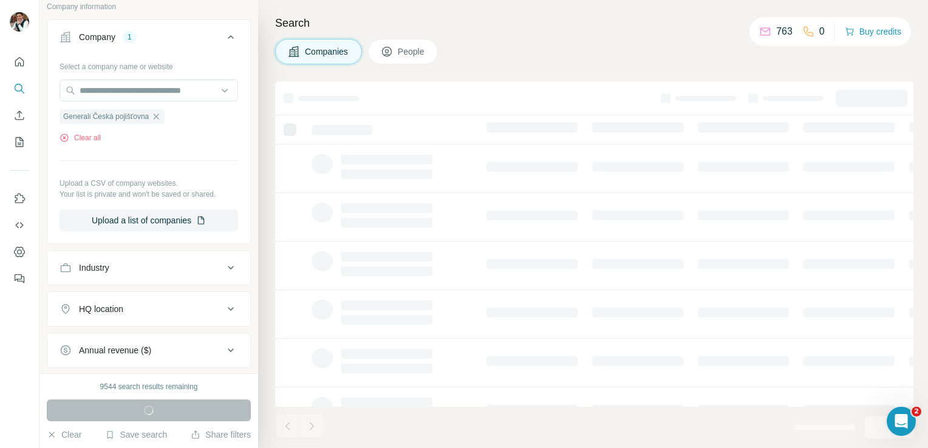
scroll to position [0, 0]
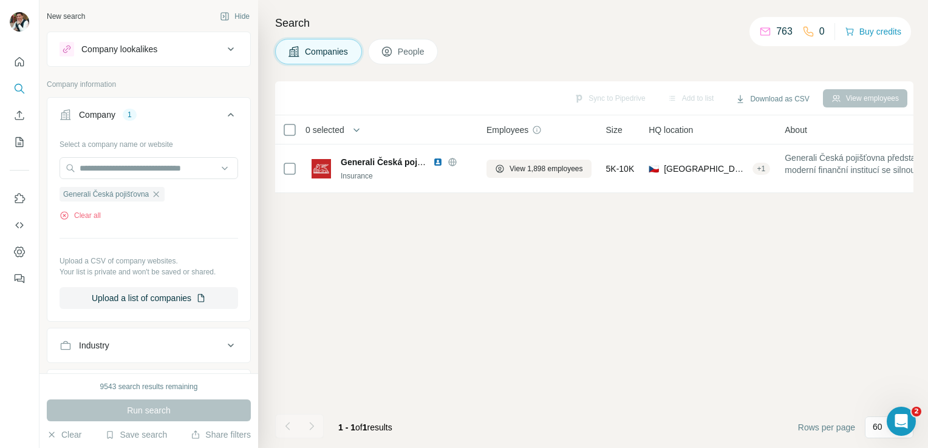
click at [180, 113] on div "Company 1" at bounding box center [142, 115] width 164 height 12
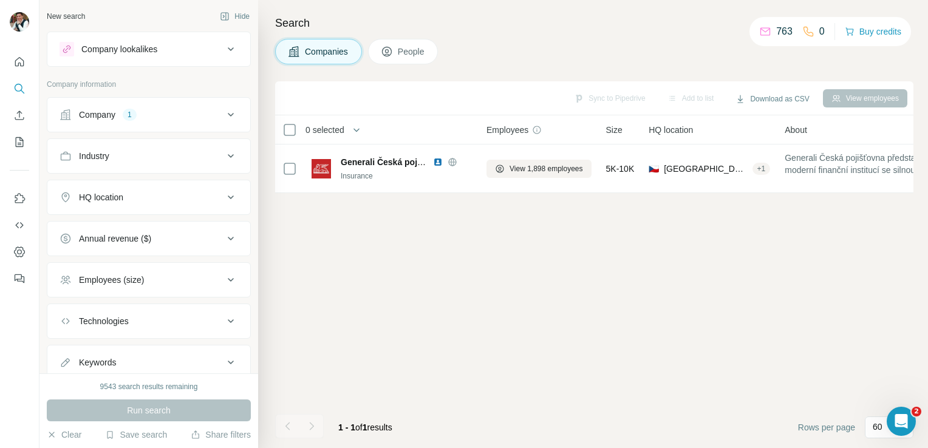
click at [136, 160] on div "Industry" at bounding box center [142, 156] width 164 height 12
click at [137, 183] on input at bounding box center [142, 186] width 150 height 13
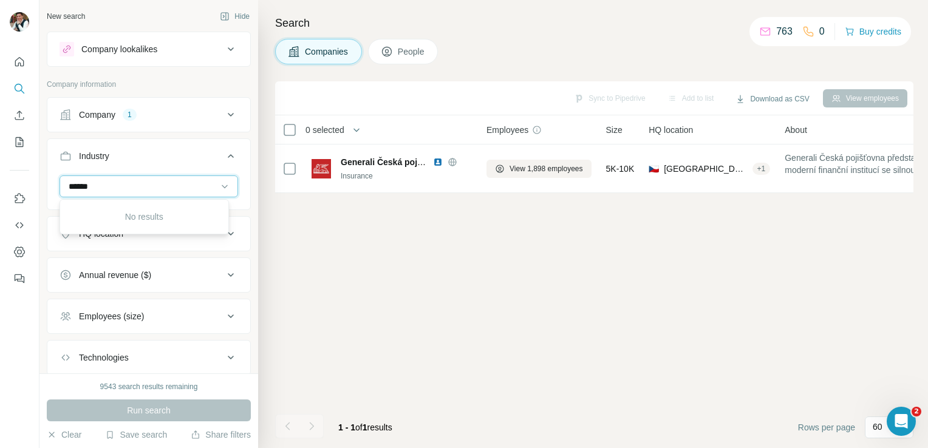
type input "*******"
click at [126, 188] on input "*******" at bounding box center [142, 186] width 150 height 13
click at [126, 188] on input at bounding box center [142, 186] width 150 height 13
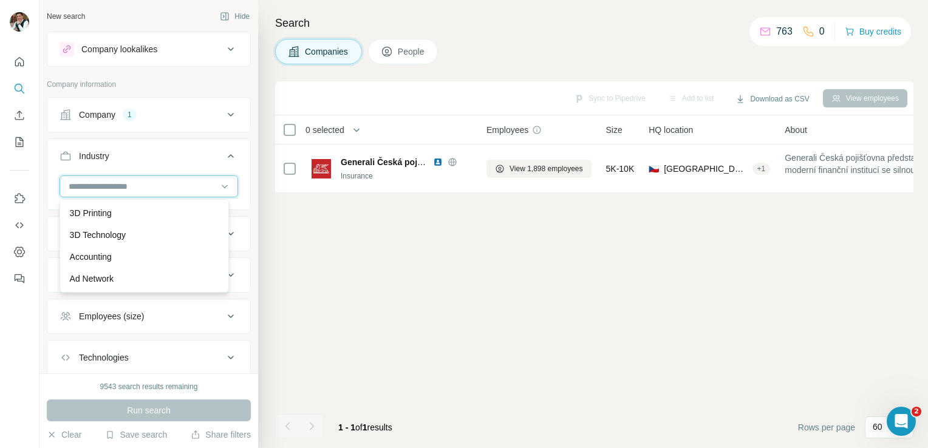
click at [126, 188] on input at bounding box center [142, 186] width 150 height 13
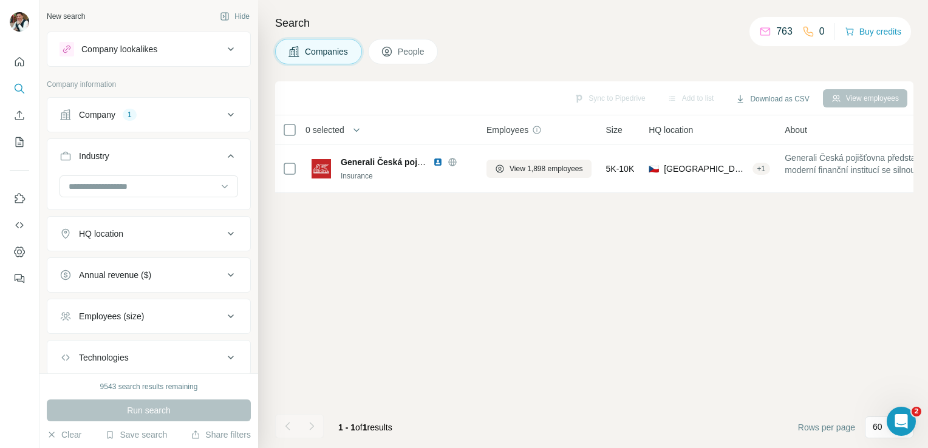
click at [137, 59] on button "Company lookalikes" at bounding box center [148, 49] width 203 height 29
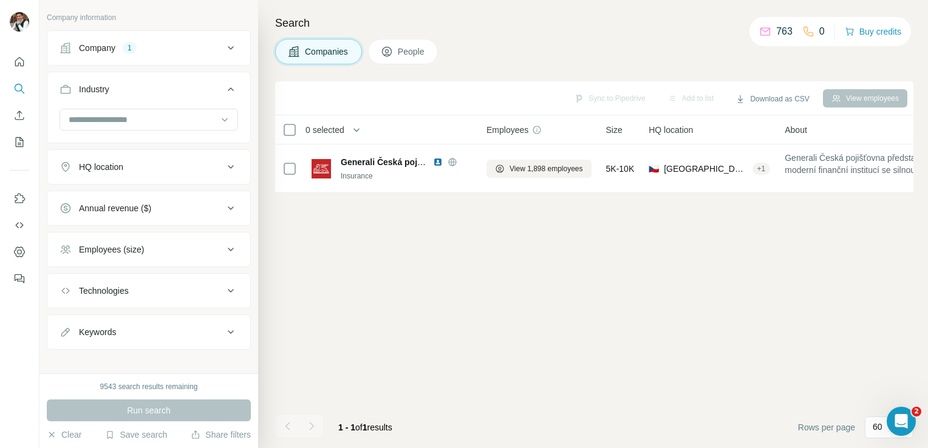
scroll to position [165, 0]
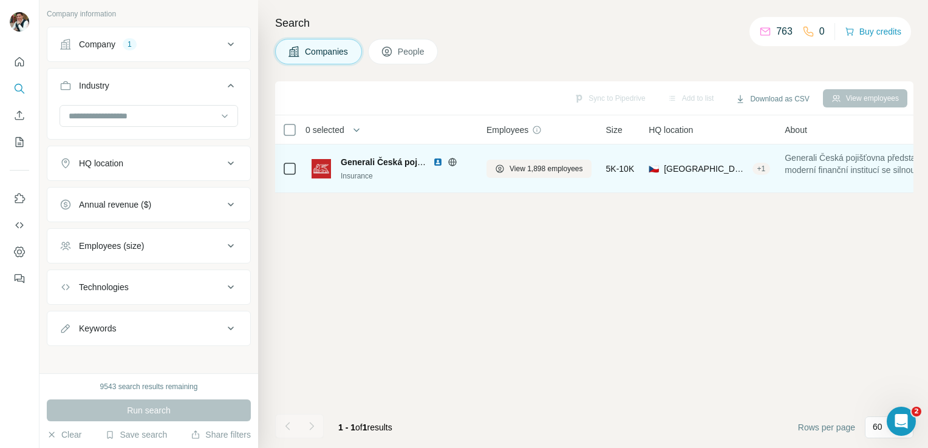
click at [381, 157] on span "Generali Česká pojišťovna" at bounding box center [394, 162] width 107 height 10
click at [381, 156] on div "Generali Česká pojišťovna" at bounding box center [384, 162] width 86 height 12
click at [551, 177] on button "View 1,898 employees" at bounding box center [538, 169] width 105 height 18
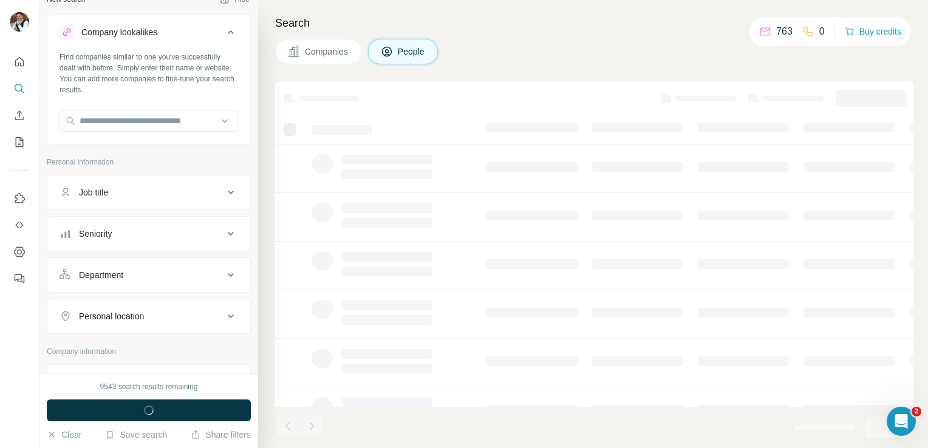
scroll to position [15, 0]
click at [155, 205] on button "Job title" at bounding box center [148, 194] width 203 height 29
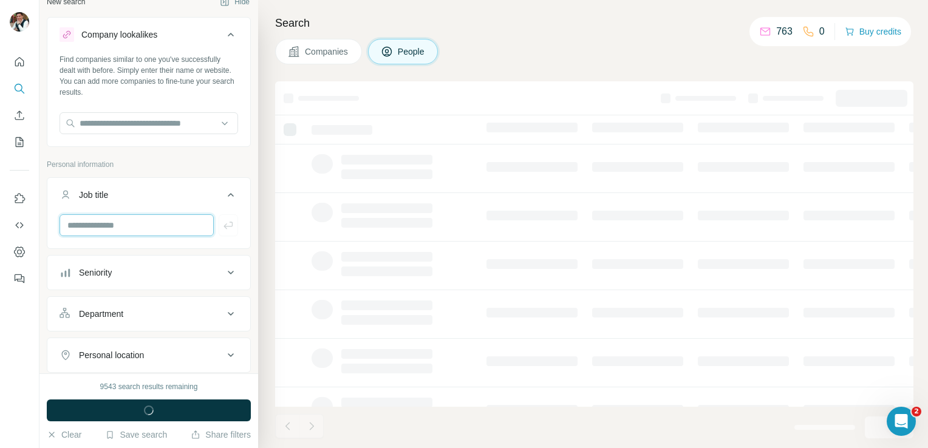
click at [136, 224] on input "text" at bounding box center [137, 225] width 154 height 22
click at [136, 224] on input "*" at bounding box center [137, 225] width 154 height 22
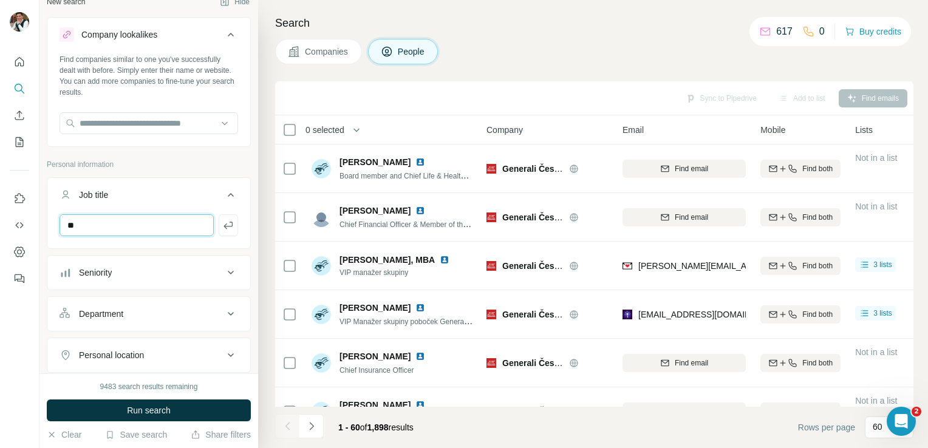
type input "*"
type input "*******"
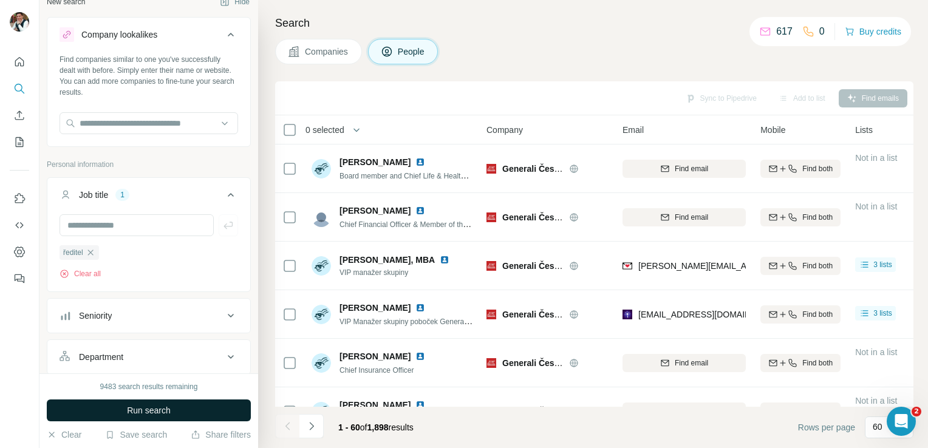
click at [160, 359] on span "Run search" at bounding box center [149, 410] width 44 height 12
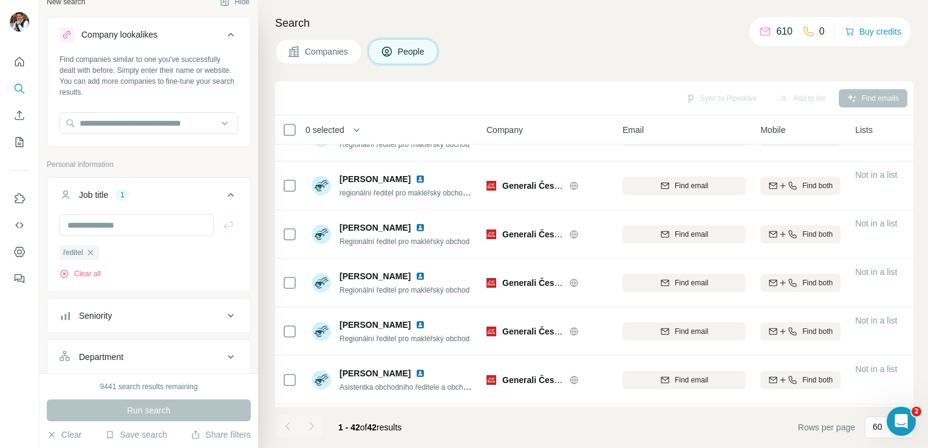
scroll to position [1784, 0]
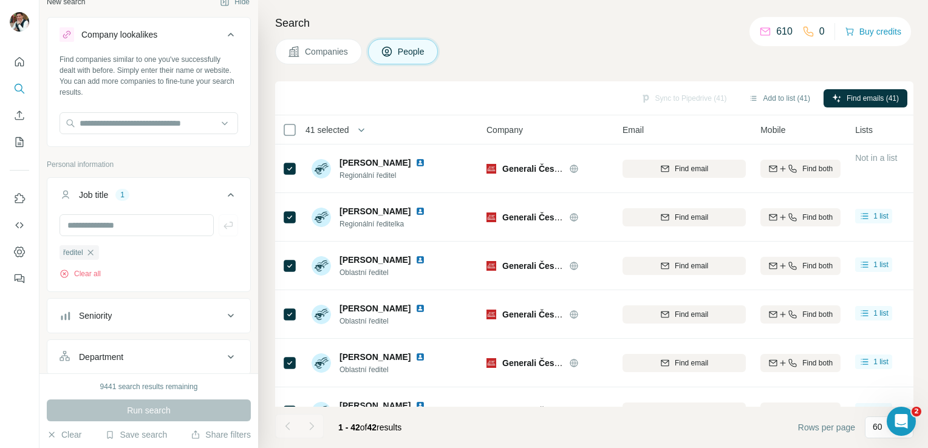
scroll to position [1784, 0]
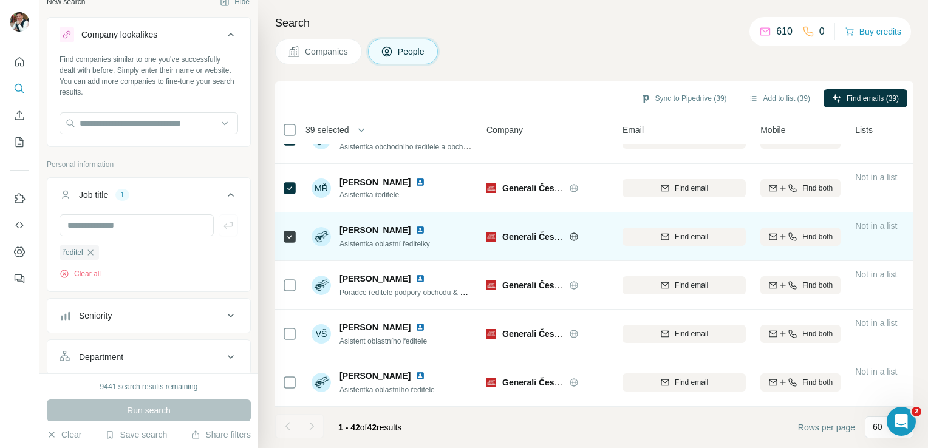
click at [290, 239] on div at bounding box center [289, 236] width 15 height 33
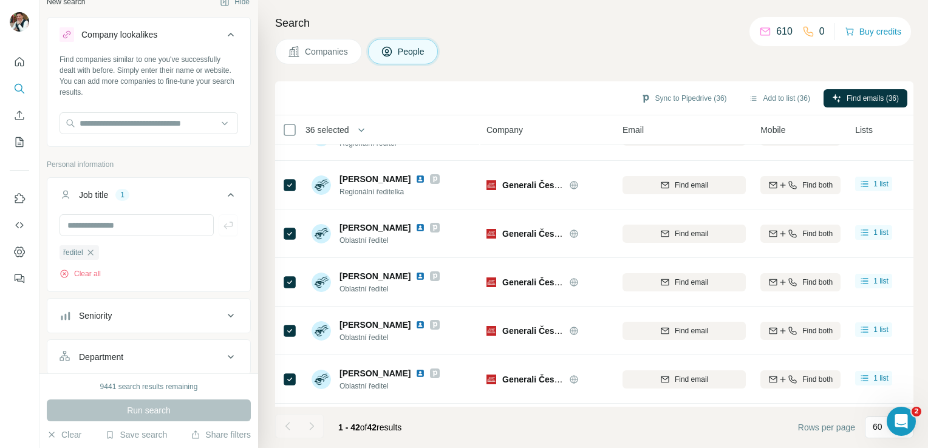
scroll to position [0, 0]
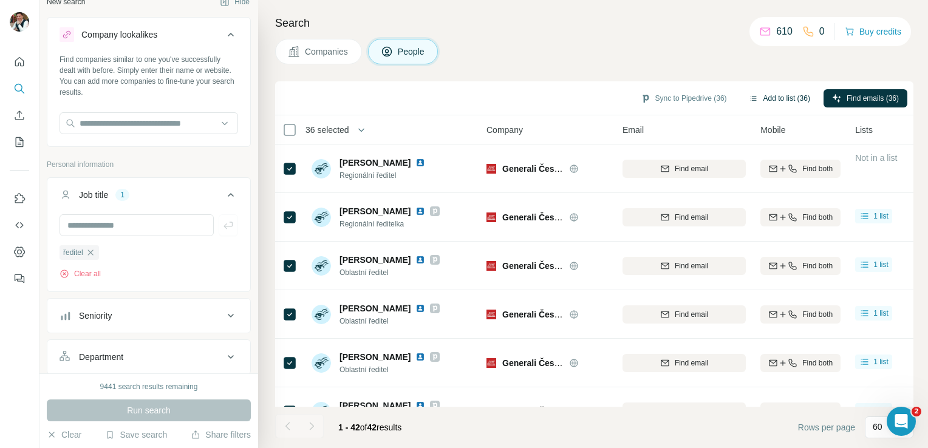
click at [775, 99] on button "Add to list (36)" at bounding box center [779, 98] width 78 height 18
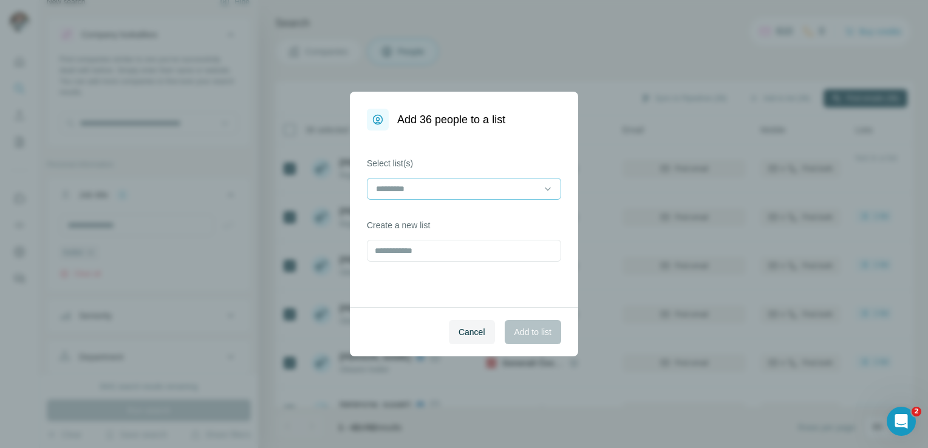
click at [417, 193] on input at bounding box center [457, 188] width 164 height 13
click at [402, 217] on p "Generali mng" at bounding box center [402, 216] width 51 height 12
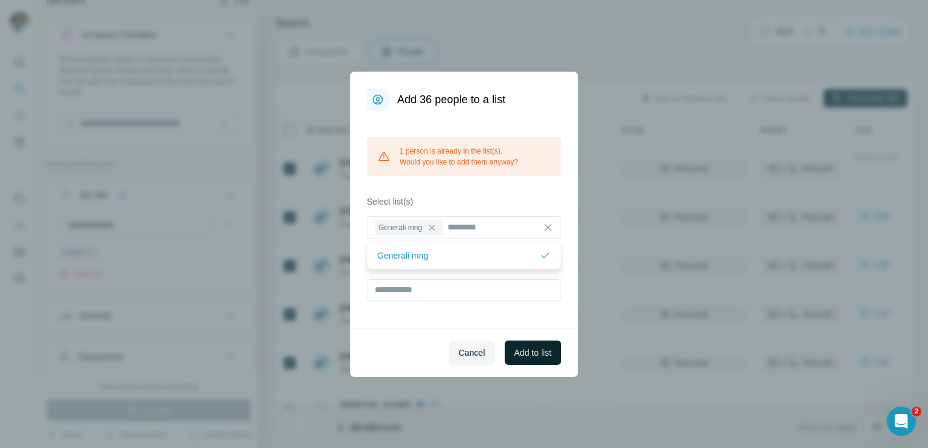
click at [532, 355] on span "Add to list" at bounding box center [532, 353] width 37 height 12
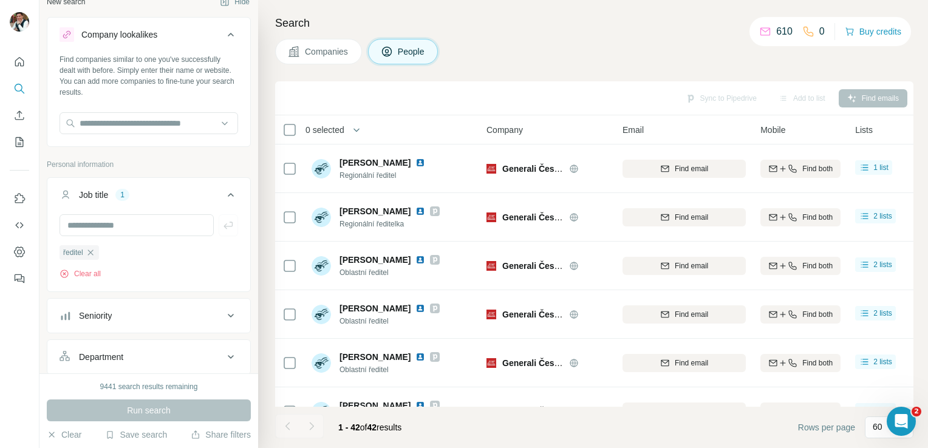
click at [182, 194] on div "Job title 1" at bounding box center [142, 195] width 164 height 12
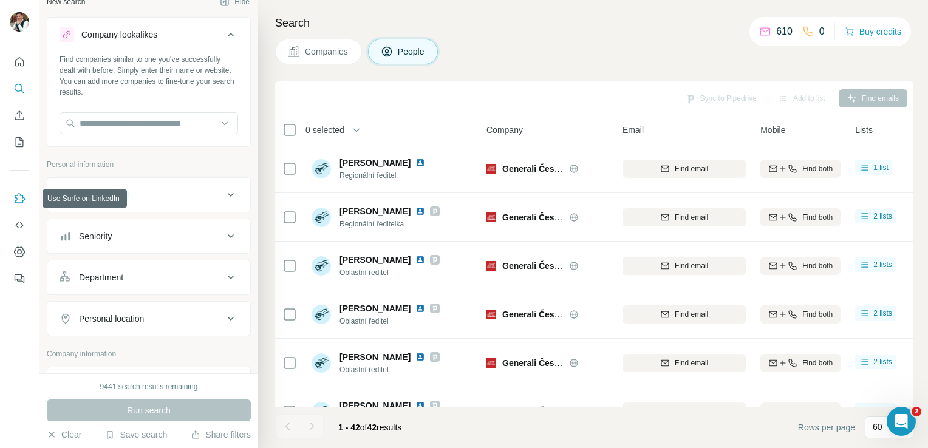
click at [19, 194] on icon "Use Surfe on LinkedIn" at bounding box center [19, 199] width 12 height 12
click at [18, 145] on icon "My lists" at bounding box center [21, 141] width 6 height 8
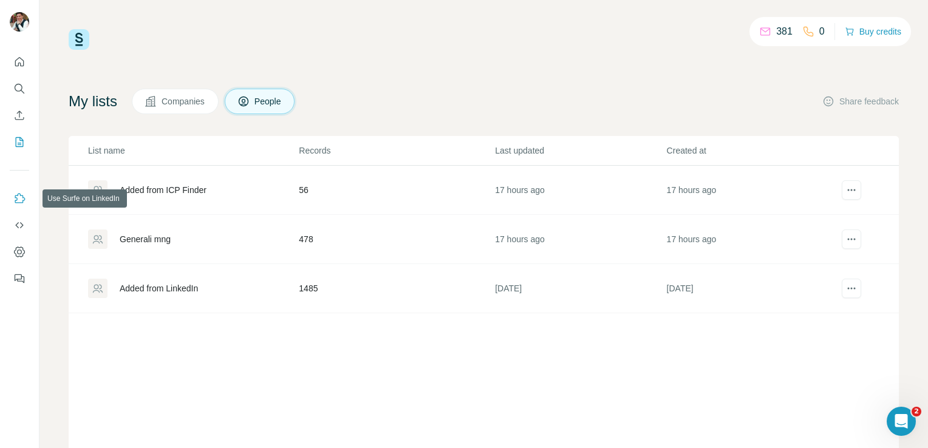
click at [20, 196] on icon "Use Surfe on LinkedIn" at bounding box center [20, 198] width 10 height 10
click at [17, 145] on icon "My lists" at bounding box center [19, 142] width 12 height 12
click at [141, 234] on div "Generali mng" at bounding box center [145, 239] width 51 height 12
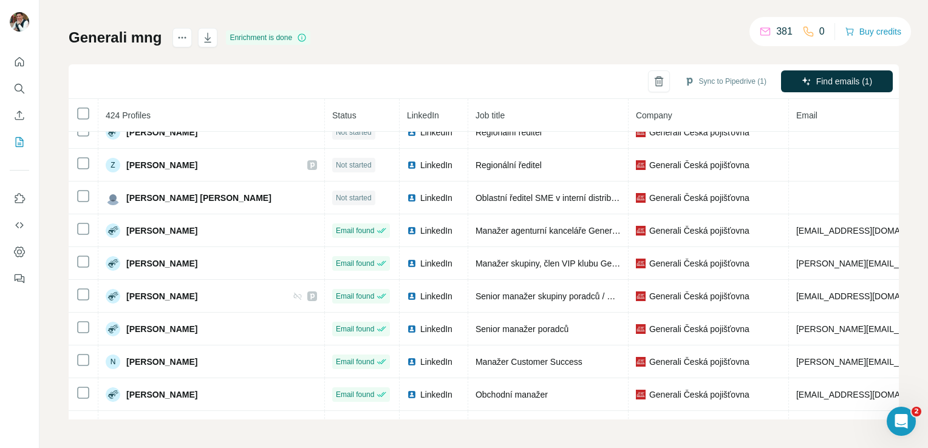
scroll to position [1057, 0]
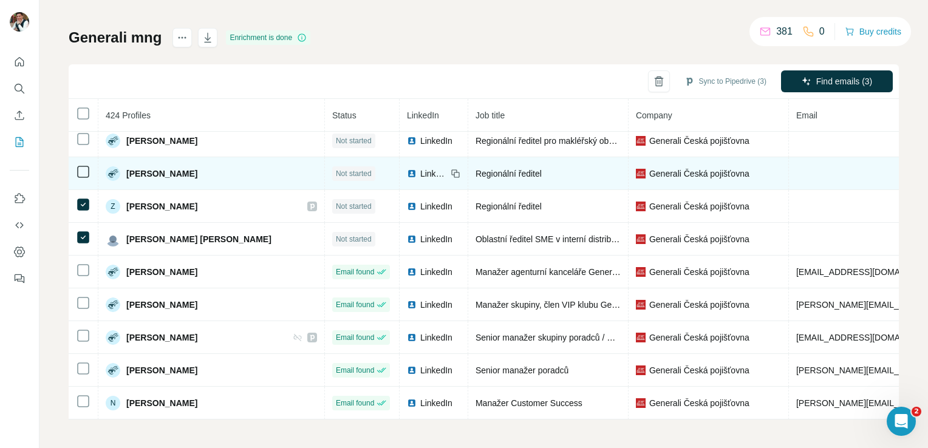
click at [81, 157] on td at bounding box center [84, 173] width 30 height 33
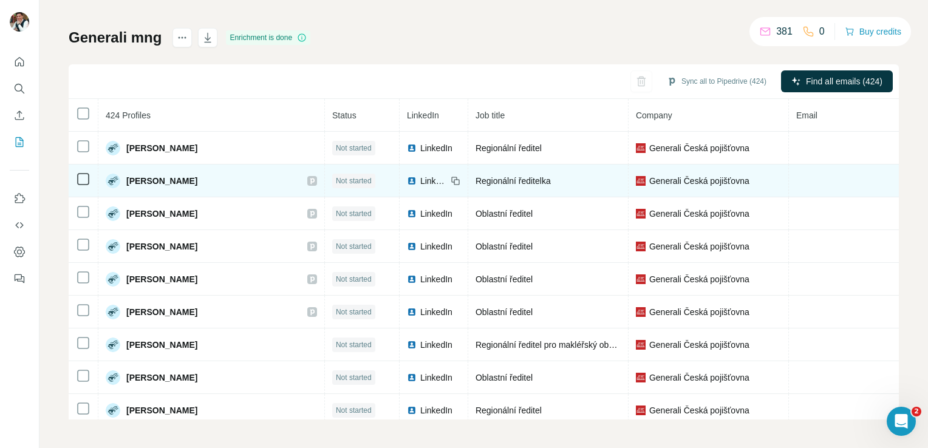
scroll to position [7, 0]
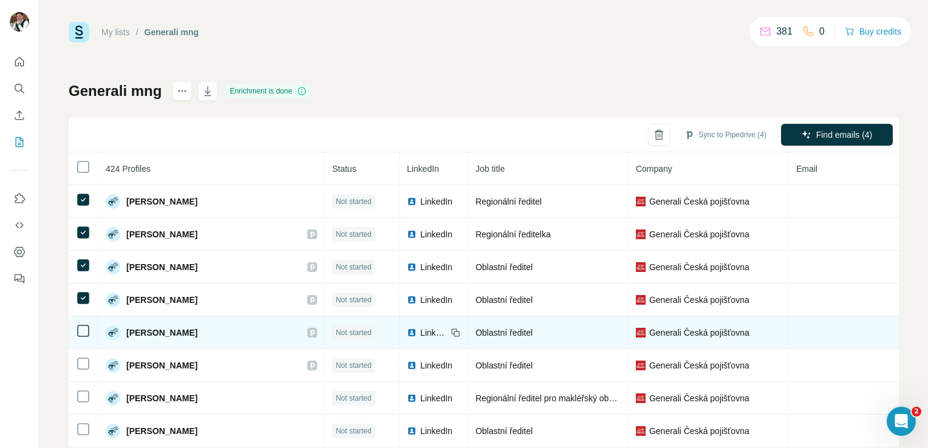
click at [84, 336] on td at bounding box center [84, 332] width 30 height 33
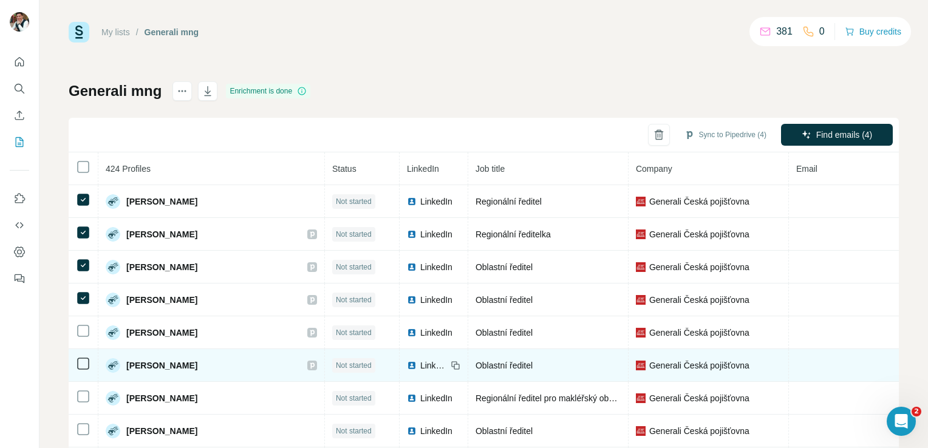
click at [83, 373] on td at bounding box center [84, 365] width 30 height 33
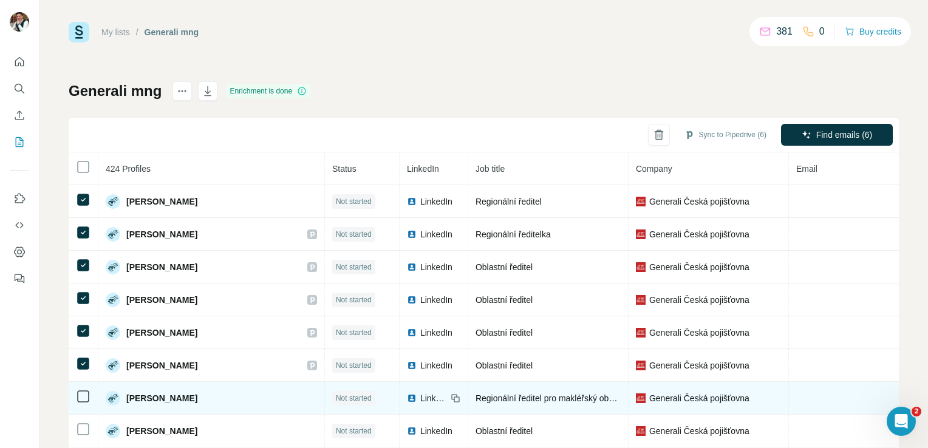
click at [84, 404] on td at bounding box center [84, 398] width 30 height 33
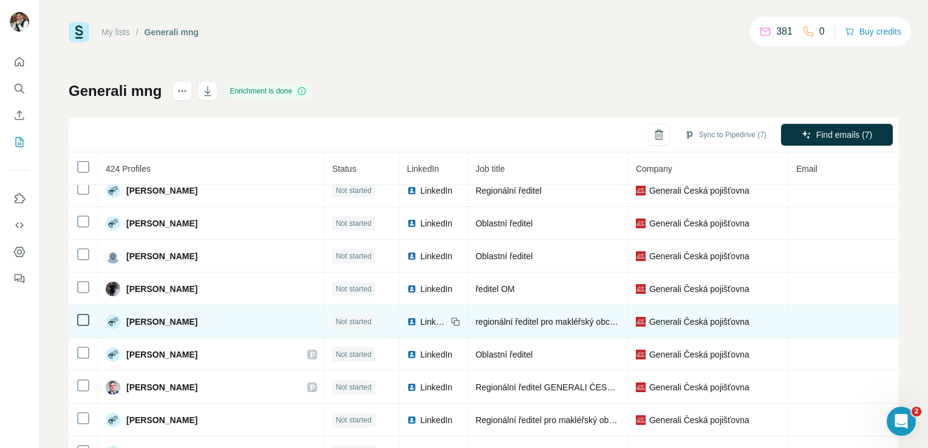
scroll to position [188, 0]
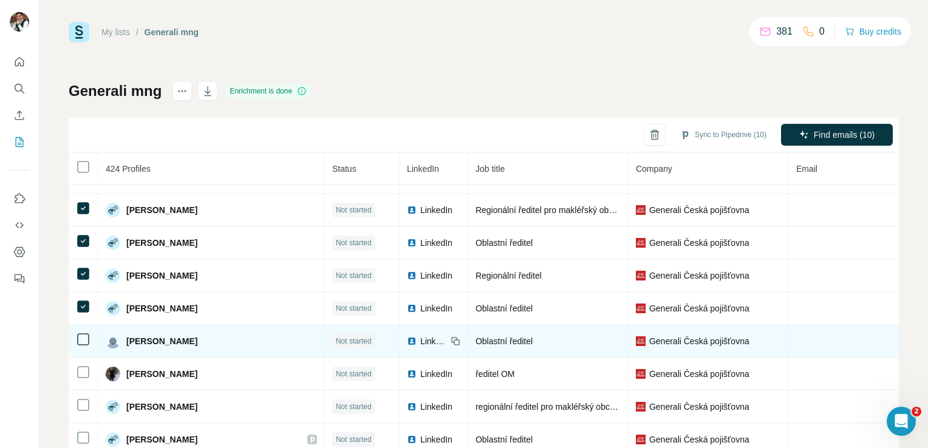
click at [83, 346] on td at bounding box center [84, 341] width 30 height 33
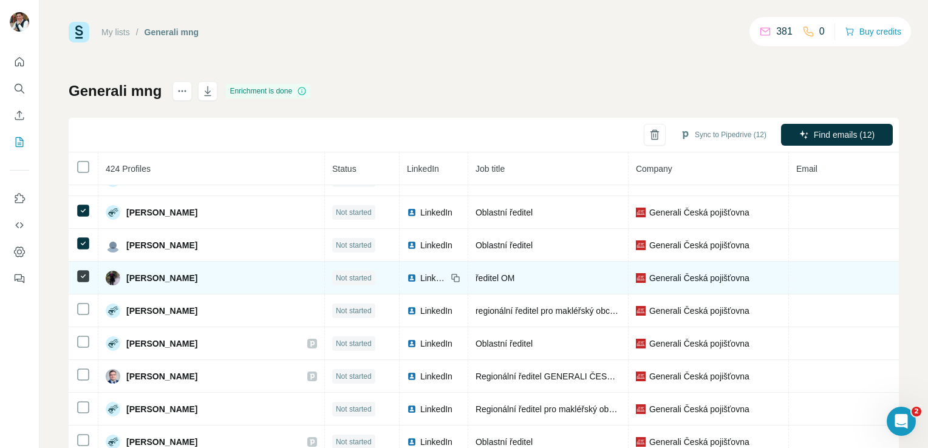
scroll to position [288, 0]
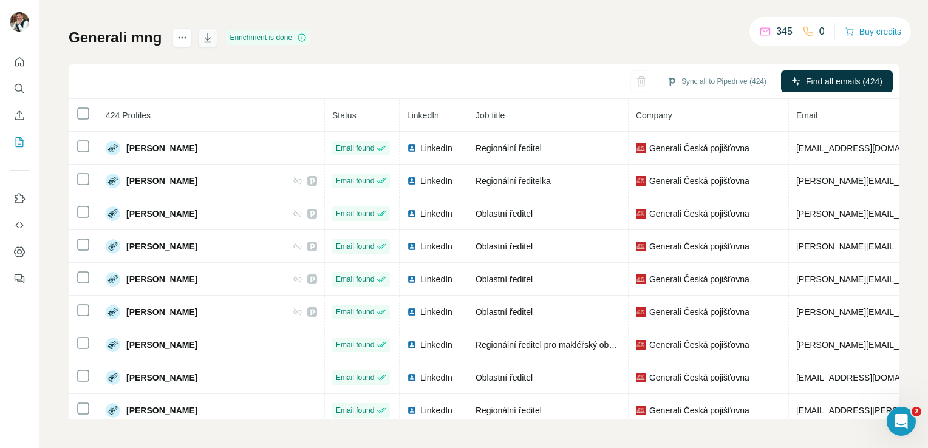
click at [208, 41] on icon "button" at bounding box center [208, 38] width 12 height 12
click at [182, 36] on icon "actions" at bounding box center [182, 38] width 12 height 12
click at [377, 28] on div "Generali mng Enrichment is done Sync all to Pipedrive (424) Find all emails (42…" at bounding box center [484, 224] width 830 height 392
copy button "Sync"
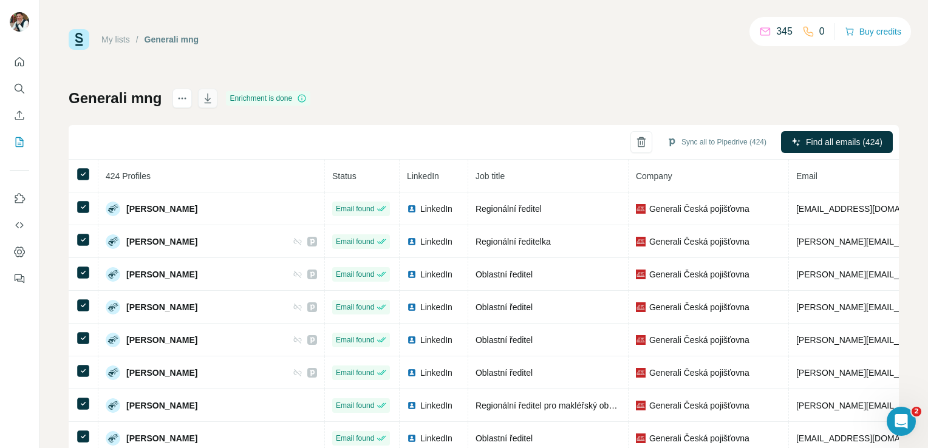
click at [209, 101] on icon "button" at bounding box center [208, 98] width 12 height 12
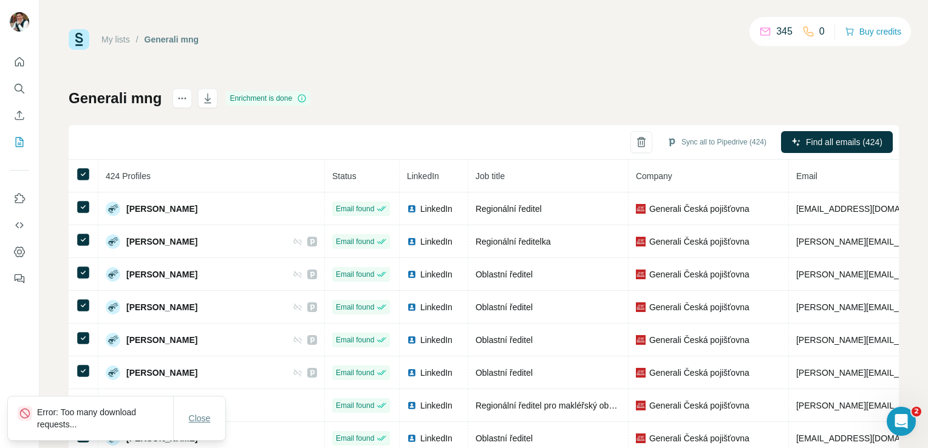
click at [195, 420] on span "Close" at bounding box center [200, 418] width 22 height 12
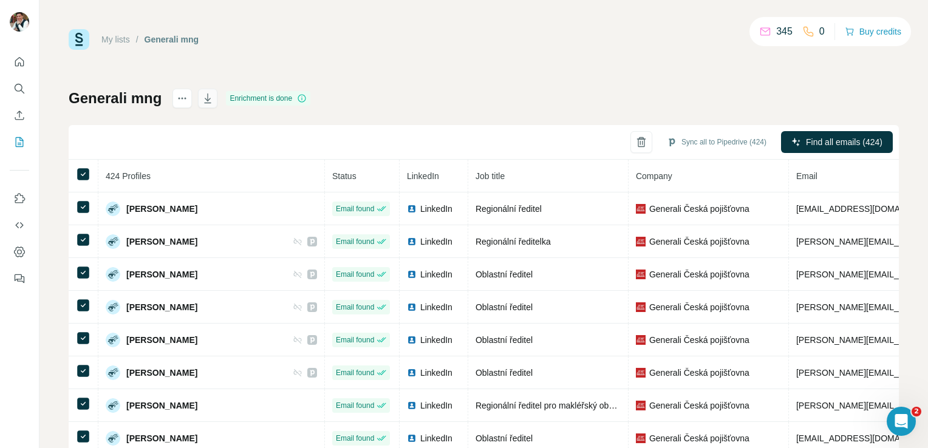
click at [211, 98] on icon "button" at bounding box center [208, 98] width 12 height 12
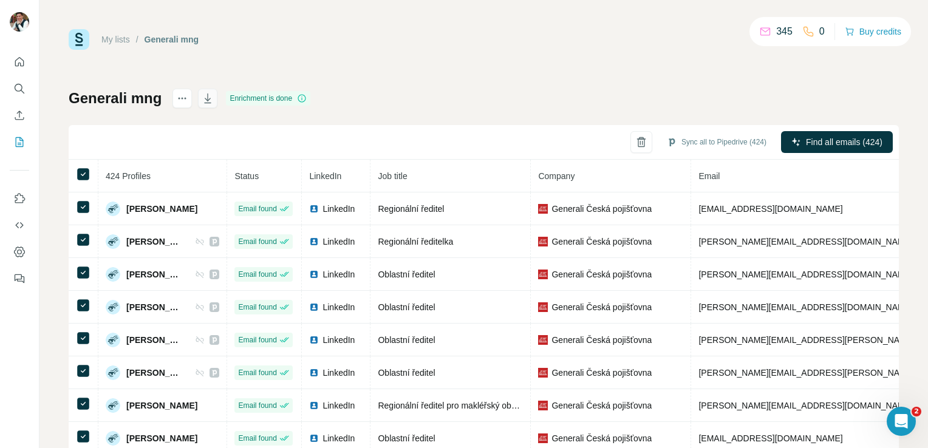
click at [211, 101] on icon "button" at bounding box center [208, 98] width 12 height 12
